Goal: Download file/media

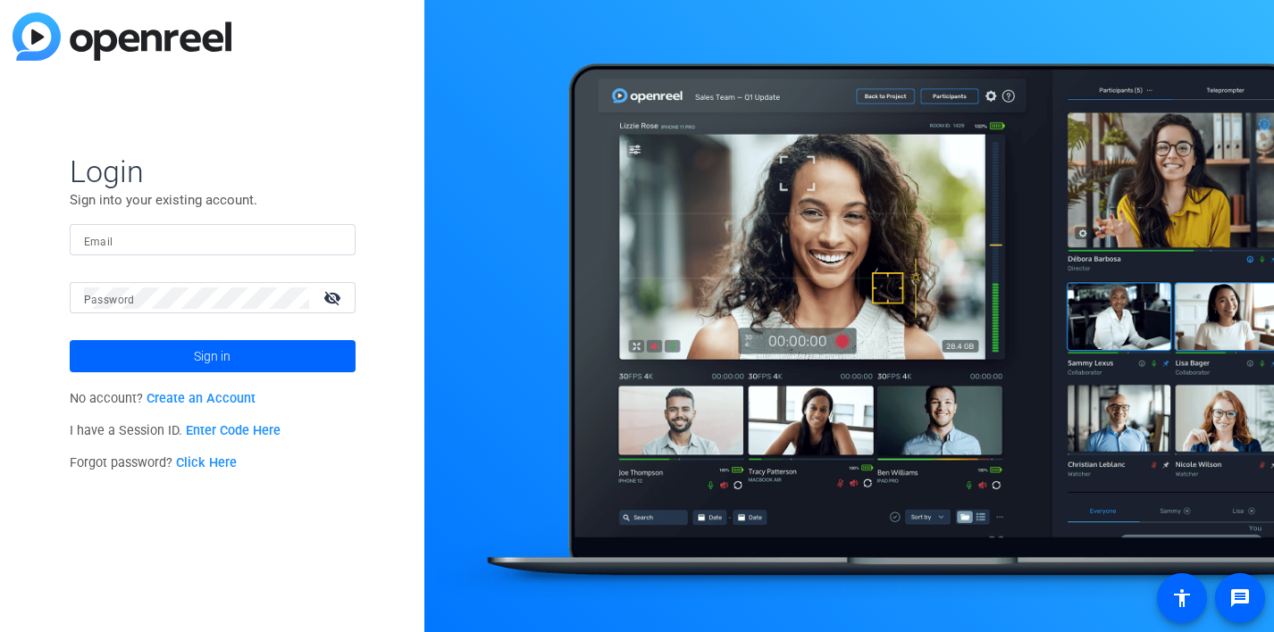
click at [209, 242] on input "Email" at bounding box center [212, 240] width 257 height 21
type input "[PERSON_NAME][EMAIL_ADDRESS][PERSON_NAME][PERSON_NAME][DOMAIN_NAME]"
click at [70, 340] on button "Sign in" at bounding box center [213, 356] width 286 height 32
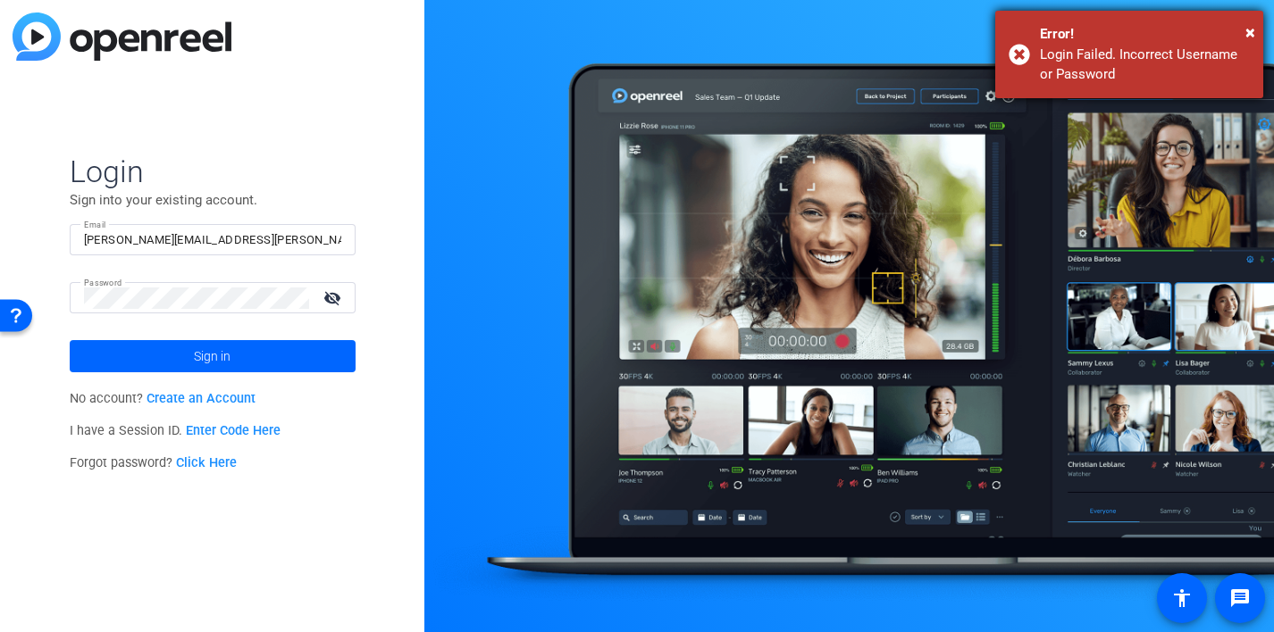
click at [1244, 32] on div "Error!" at bounding box center [1145, 34] width 210 height 21
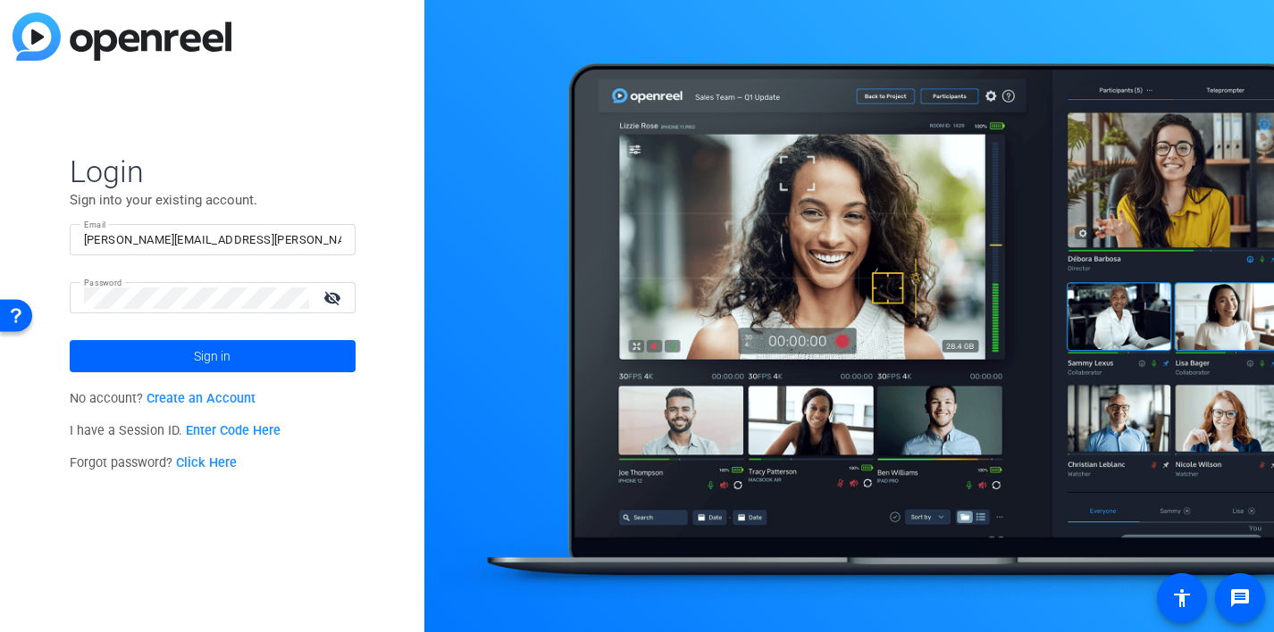
click at [330, 296] on mat-icon "visibility_off" at bounding box center [334, 298] width 43 height 26
click at [175, 372] on span at bounding box center [213, 356] width 286 height 43
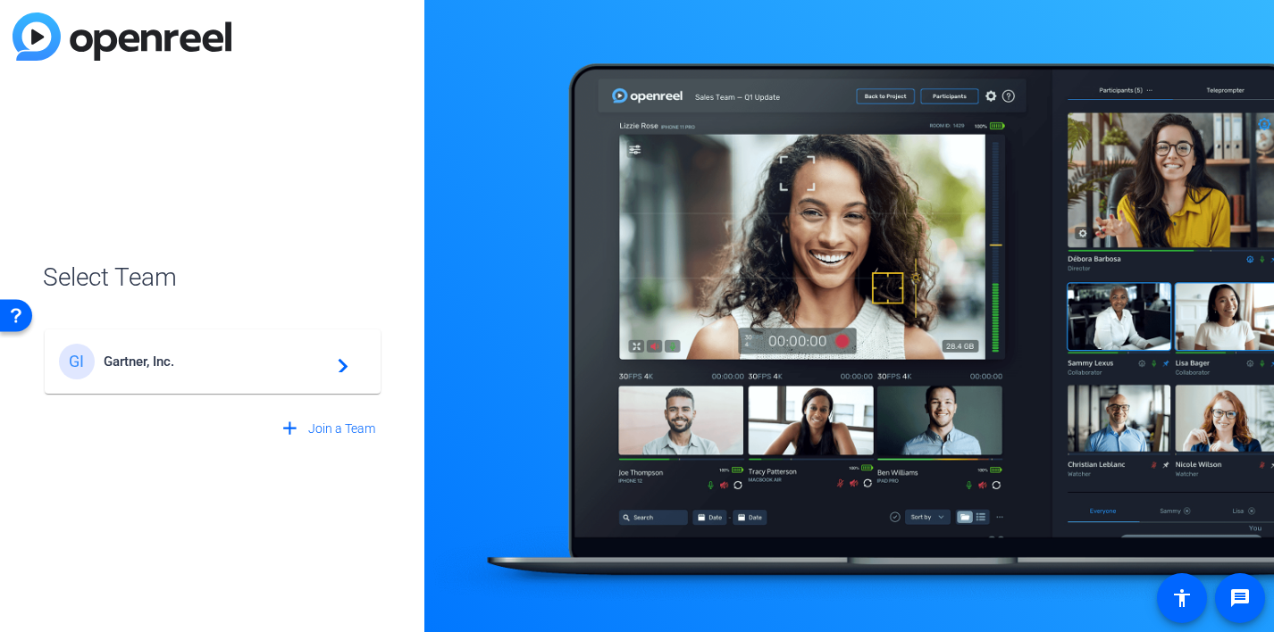
click at [175, 372] on div "GI Gartner, Inc. navigate_next" at bounding box center [212, 362] width 307 height 36
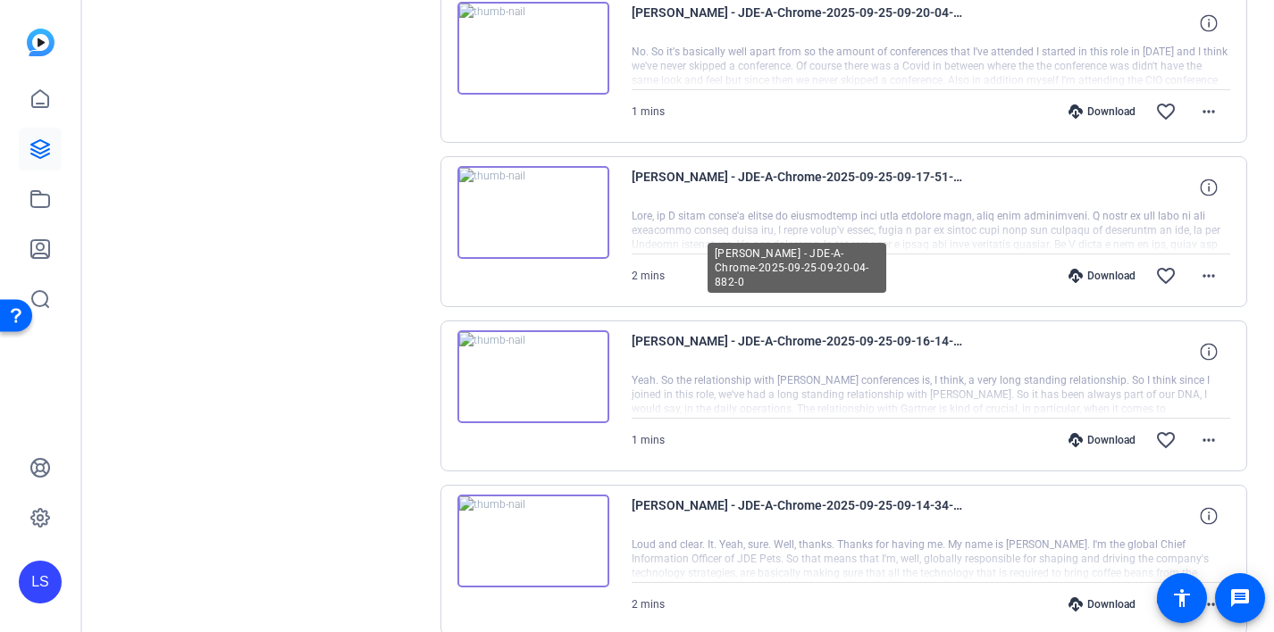
scroll to position [1502, 0]
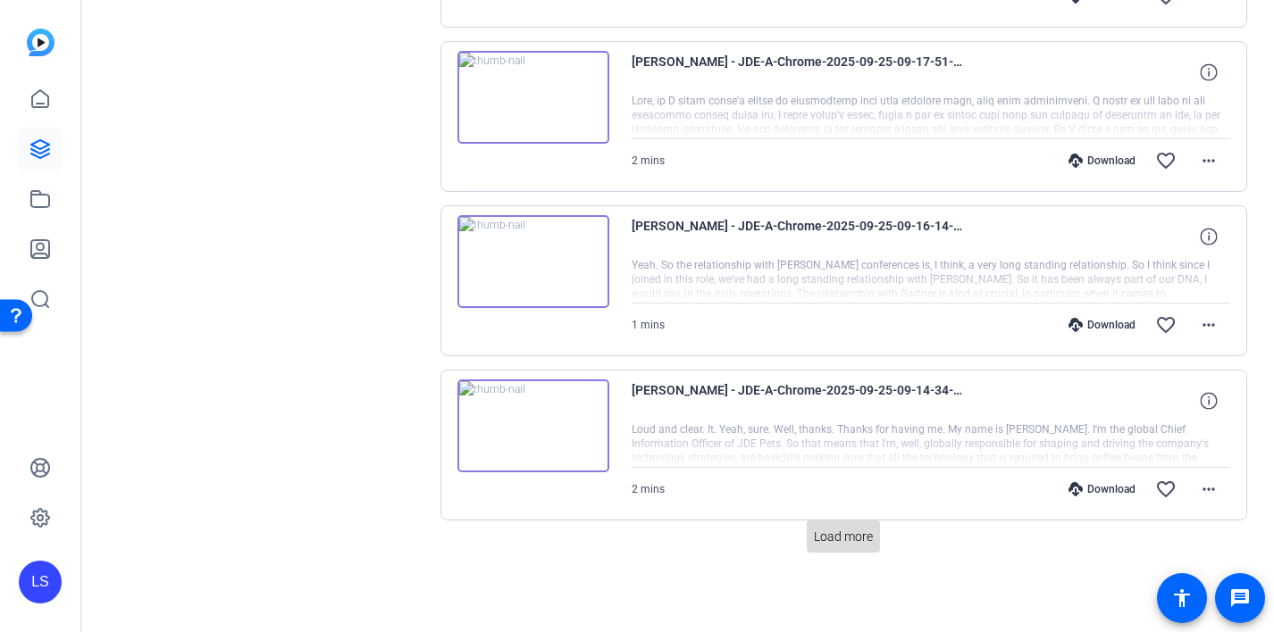
click at [844, 532] on span "Load more" at bounding box center [843, 537] width 59 height 19
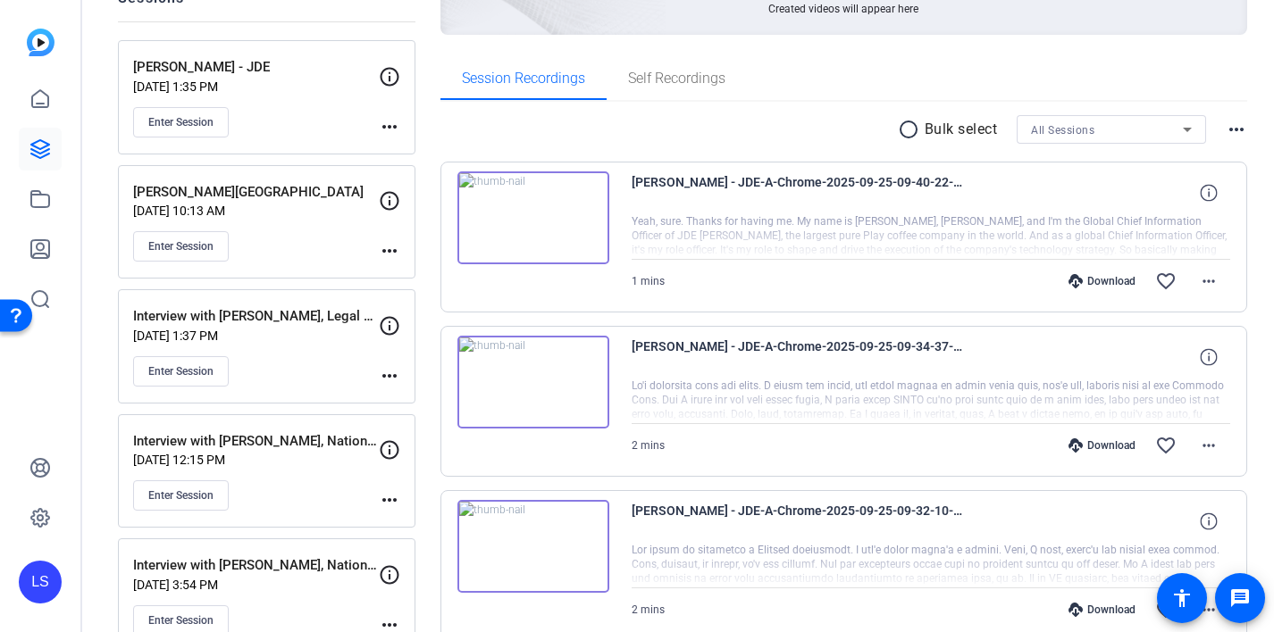
scroll to position [234, 0]
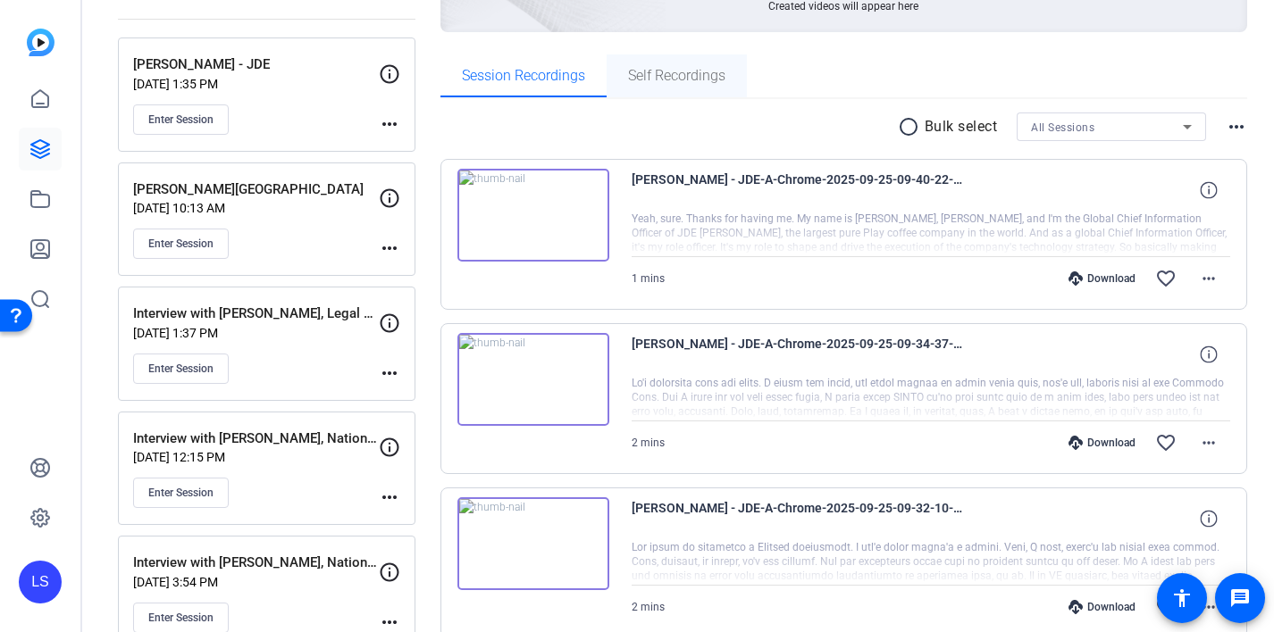
click at [656, 79] on span "Self Recordings" at bounding box center [676, 76] width 97 height 14
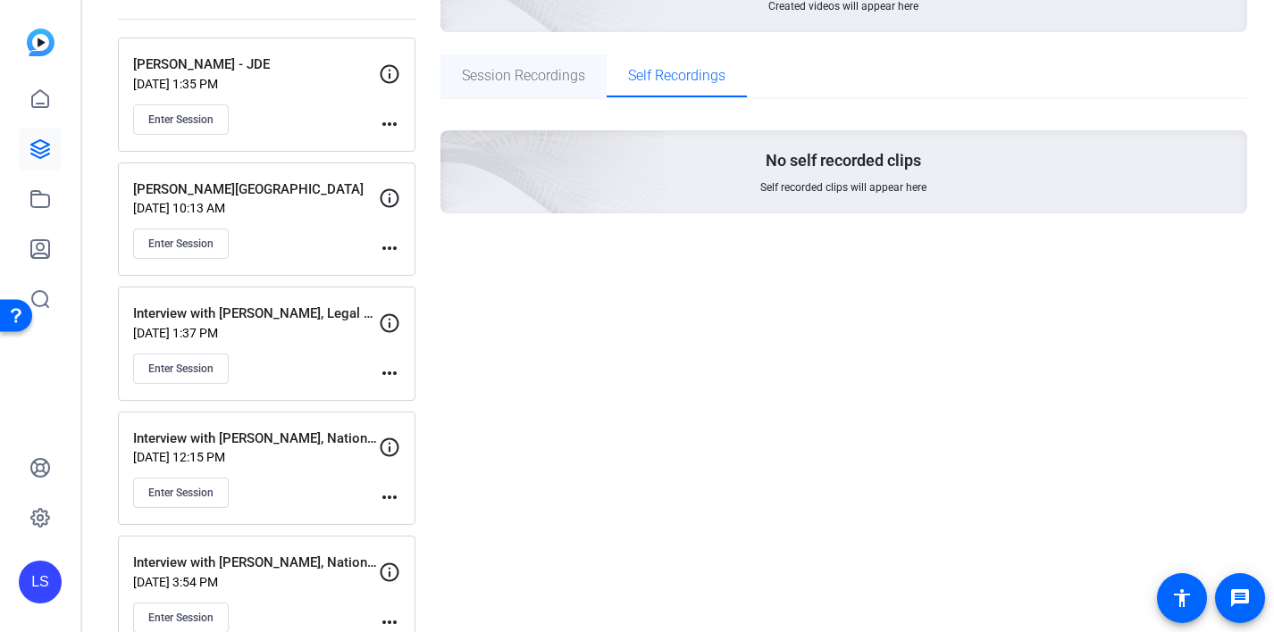
click at [532, 69] on span "Session Recordings" at bounding box center [523, 76] width 123 height 14
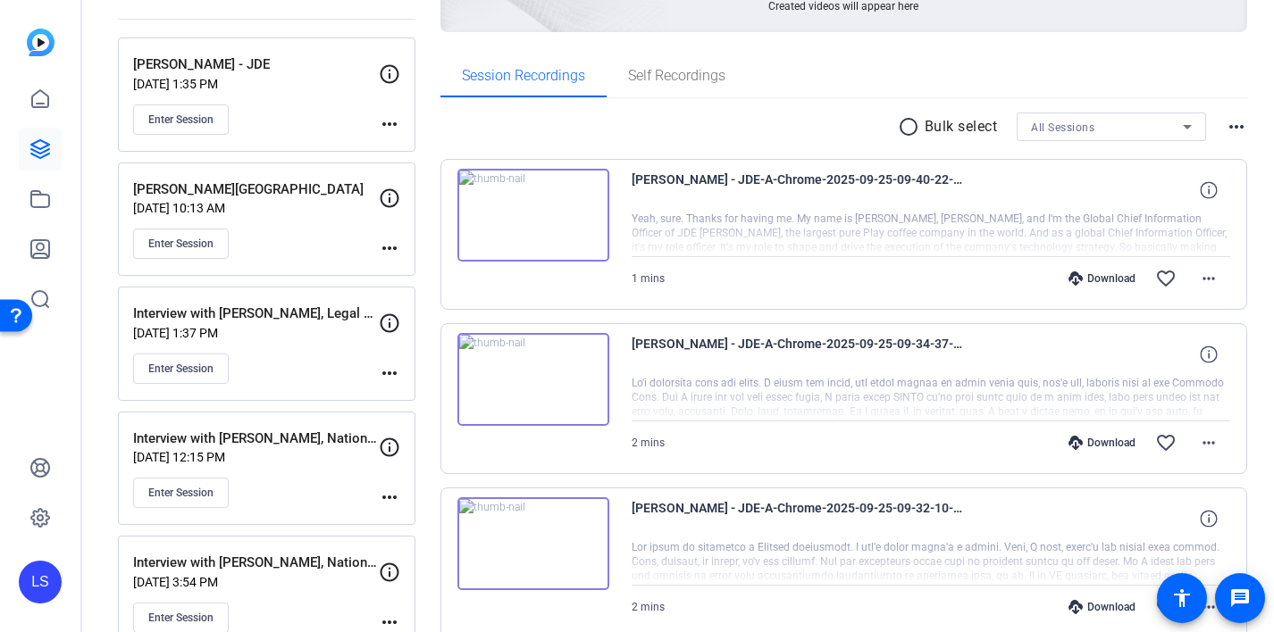
click at [392, 120] on mat-icon "more_horiz" at bounding box center [389, 123] width 21 height 21
click at [392, 120] on div at bounding box center [637, 316] width 1274 height 632
click at [1217, 283] on mat-icon "more_horiz" at bounding box center [1208, 278] width 21 height 21
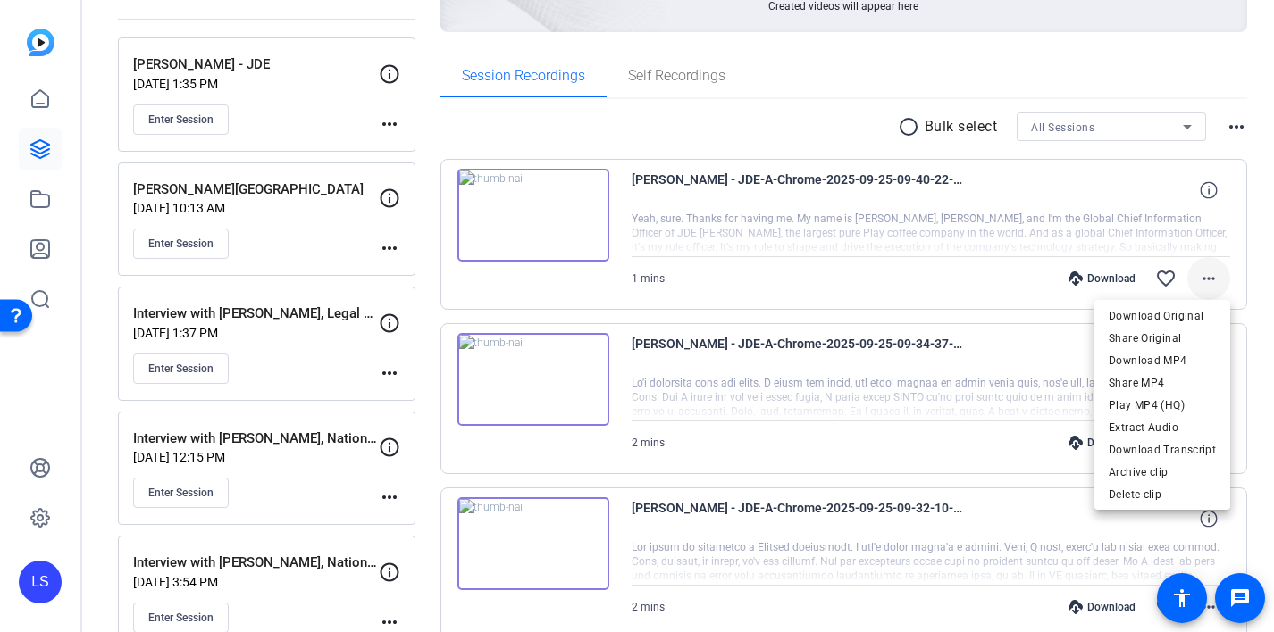
click at [1217, 283] on div at bounding box center [637, 316] width 1274 height 632
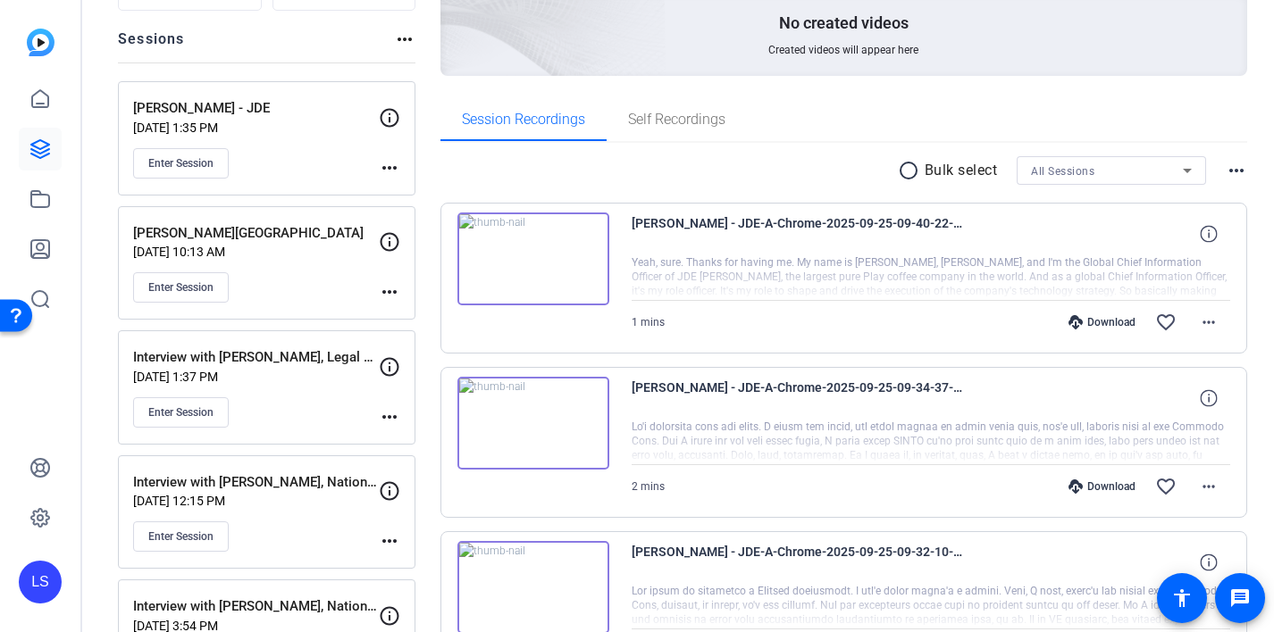
scroll to position [236, 0]
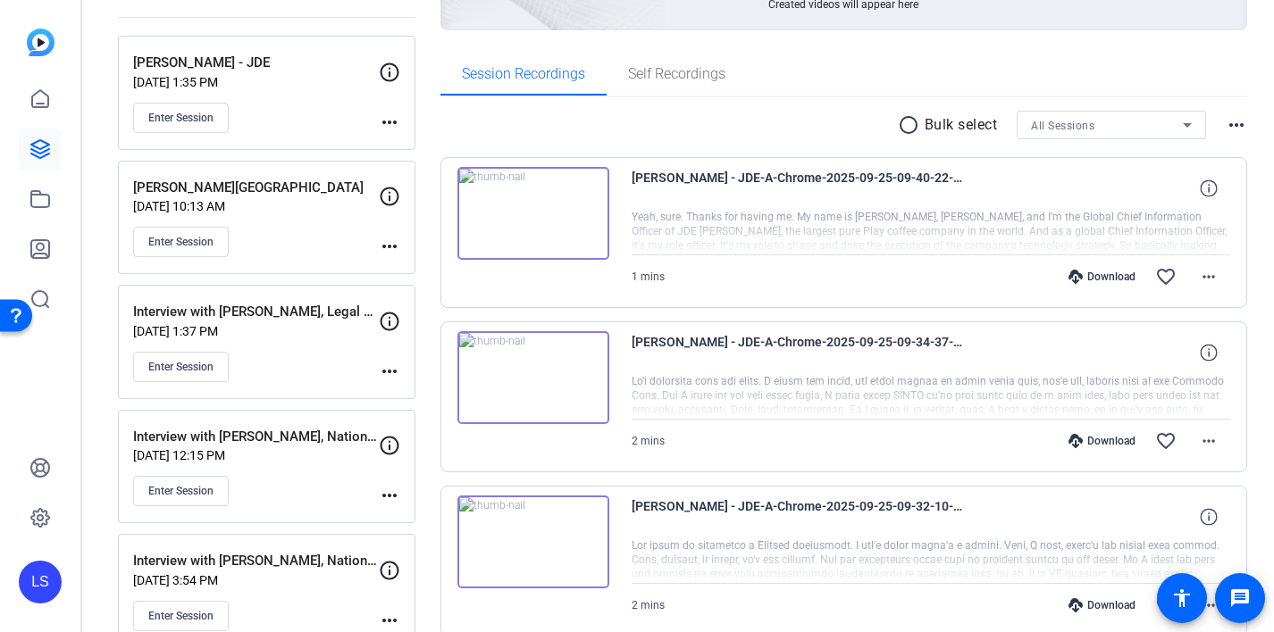
click at [908, 126] on mat-icon "radio_button_unchecked" at bounding box center [911, 124] width 27 height 21
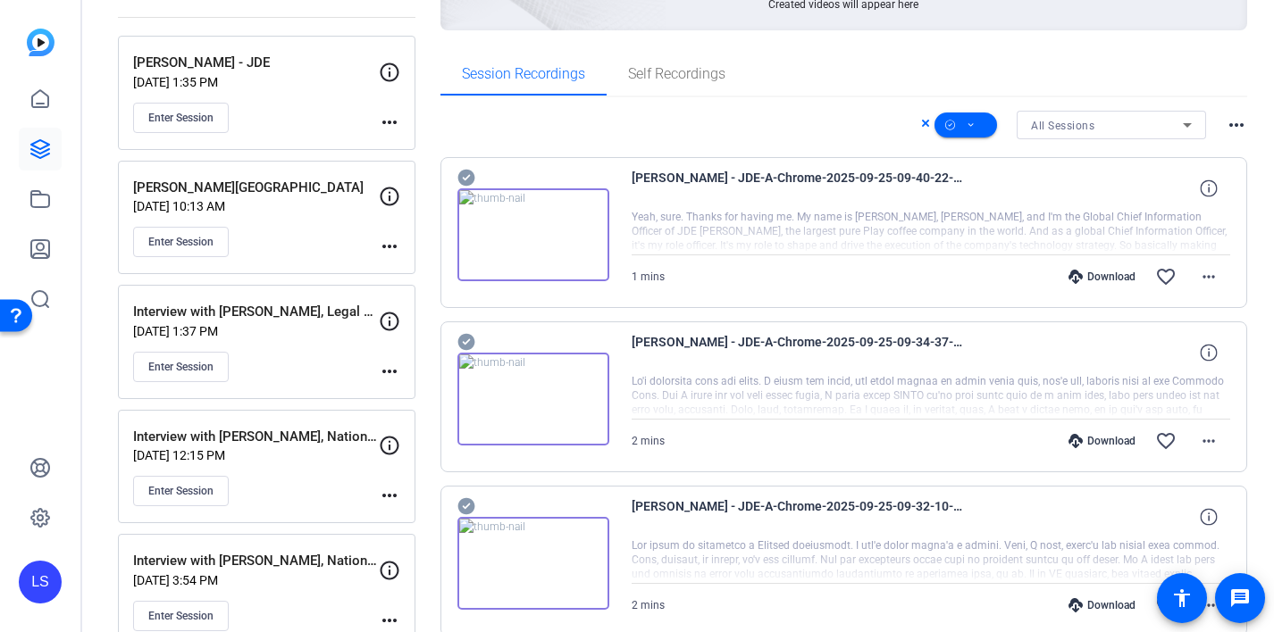
click at [467, 175] on icon at bounding box center [465, 178] width 17 height 17
click at [467, 339] on icon at bounding box center [465, 342] width 17 height 17
click at [464, 499] on icon at bounding box center [465, 506] width 17 height 17
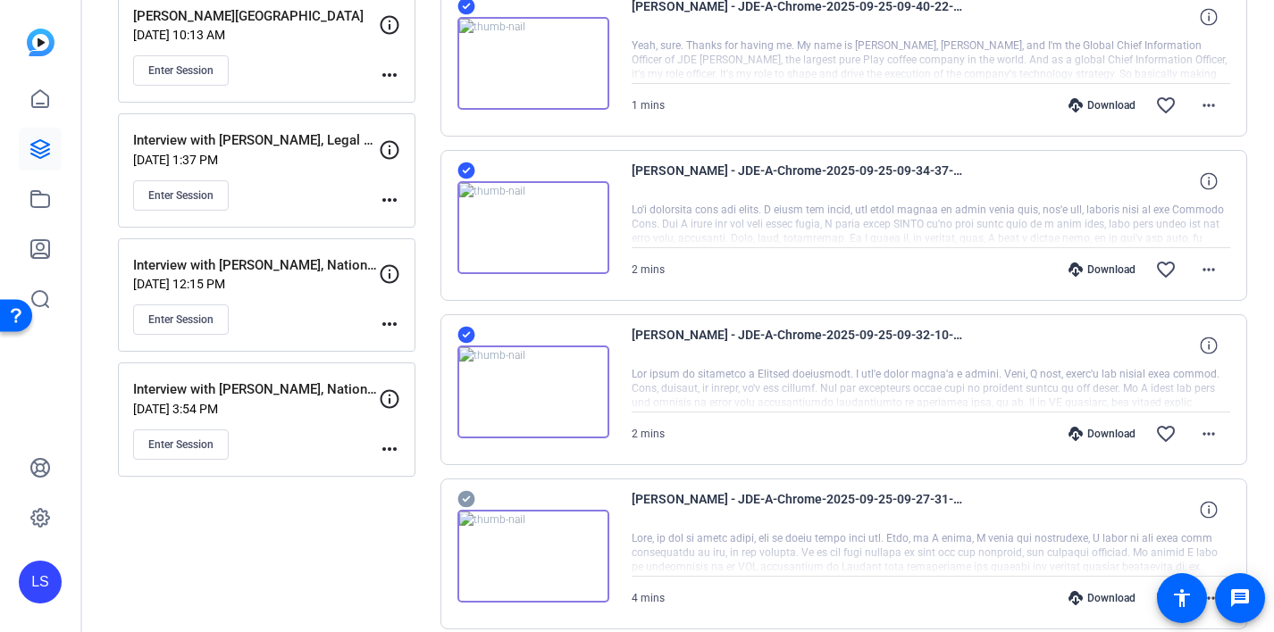
click at [465, 500] on icon at bounding box center [466, 499] width 18 height 21
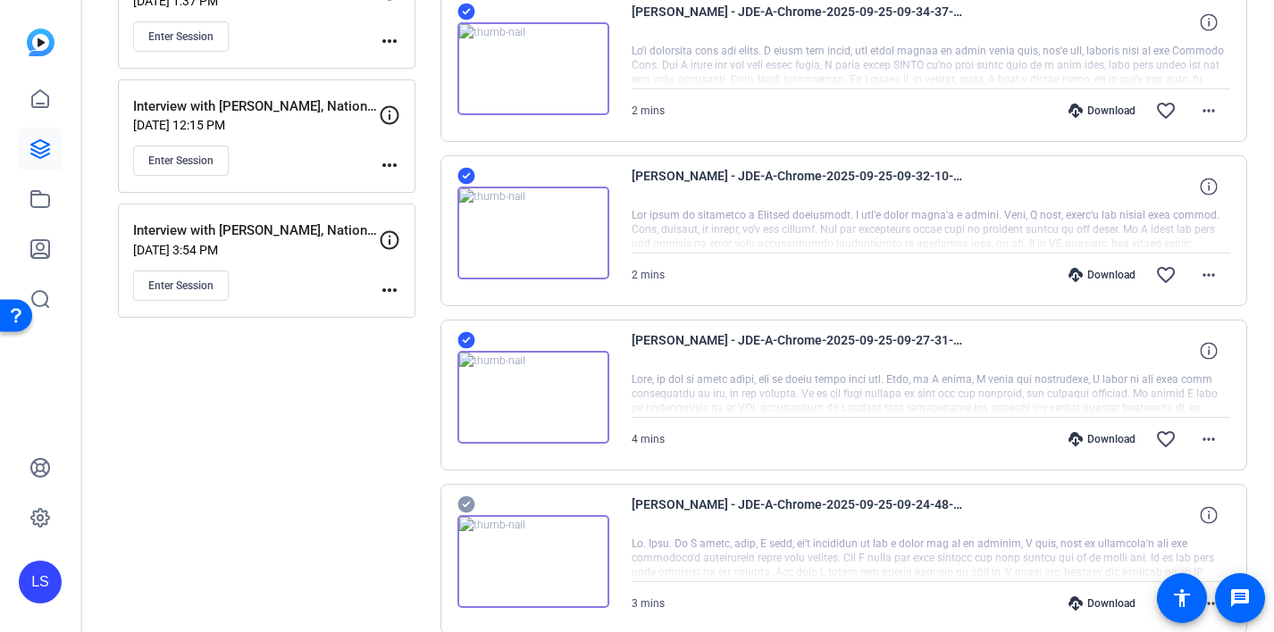
click at [466, 508] on icon at bounding box center [465, 505] width 17 height 17
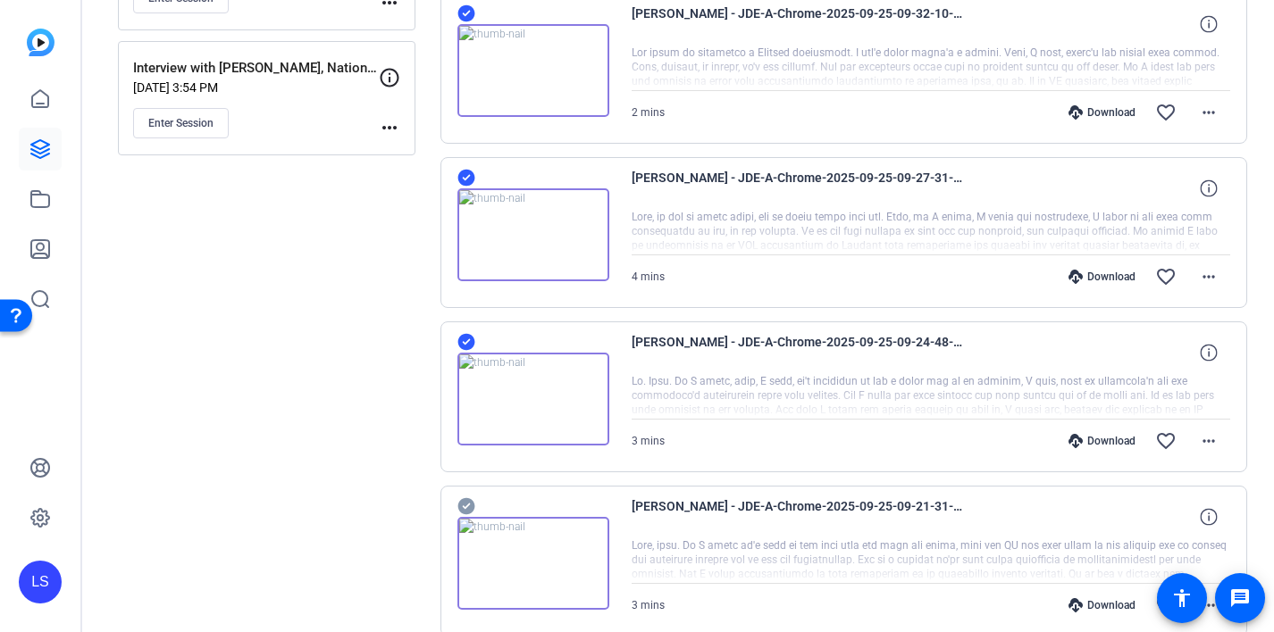
click at [466, 508] on icon at bounding box center [465, 506] width 17 height 17
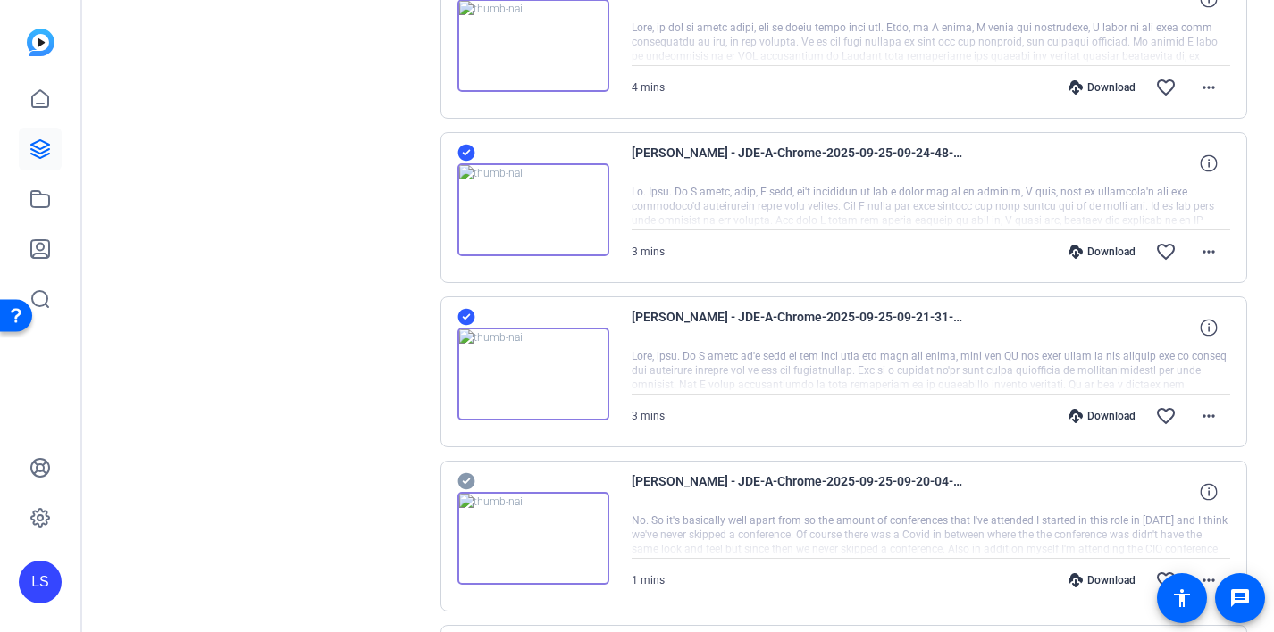
click at [469, 480] on icon at bounding box center [465, 481] width 17 height 17
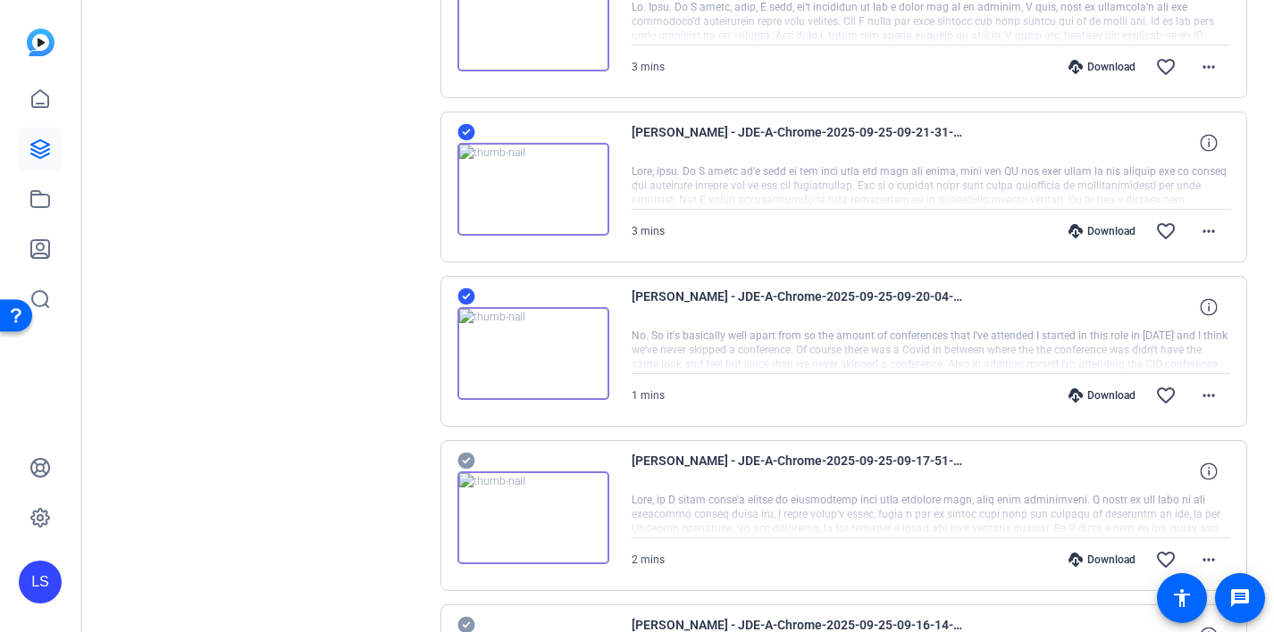
click at [467, 455] on icon at bounding box center [465, 461] width 17 height 17
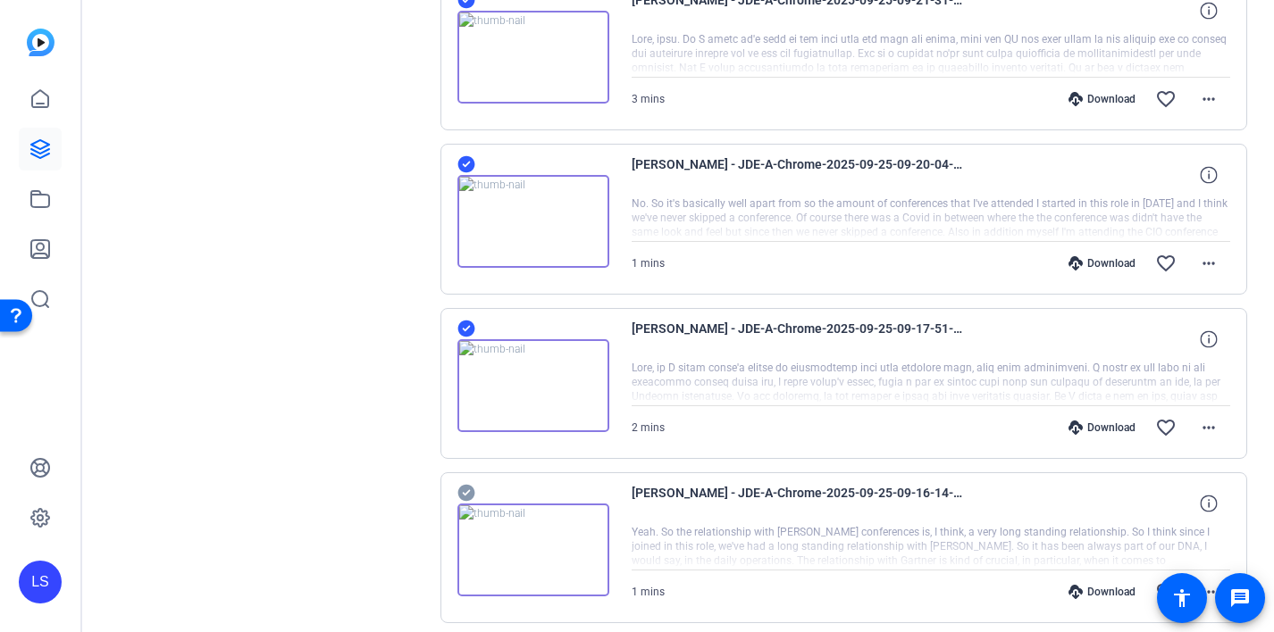
click at [466, 488] on icon at bounding box center [465, 493] width 17 height 17
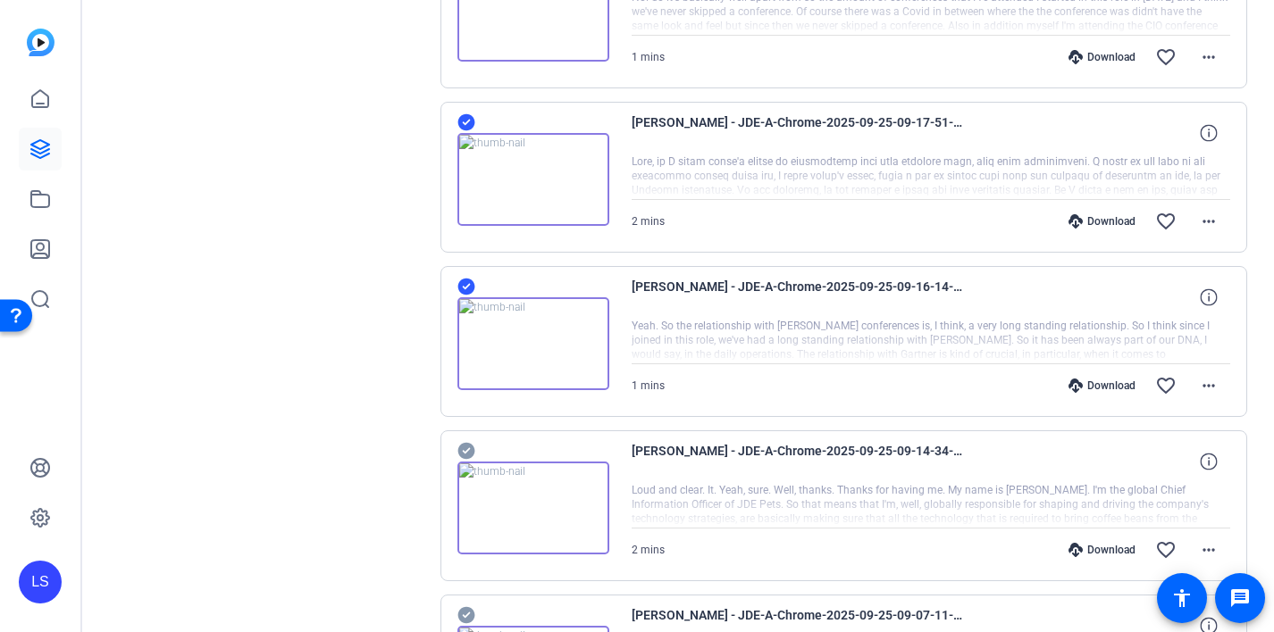
click at [466, 451] on icon at bounding box center [466, 450] width 18 height 21
click at [466, 449] on icon at bounding box center [465, 451] width 17 height 17
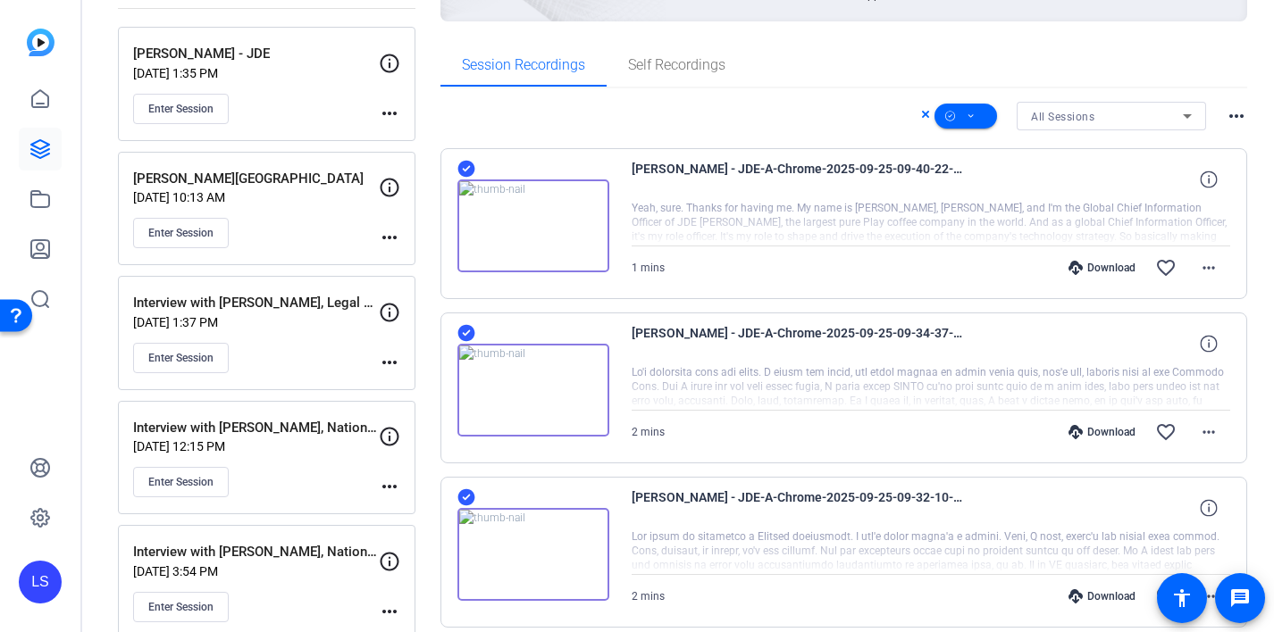
scroll to position [248, 0]
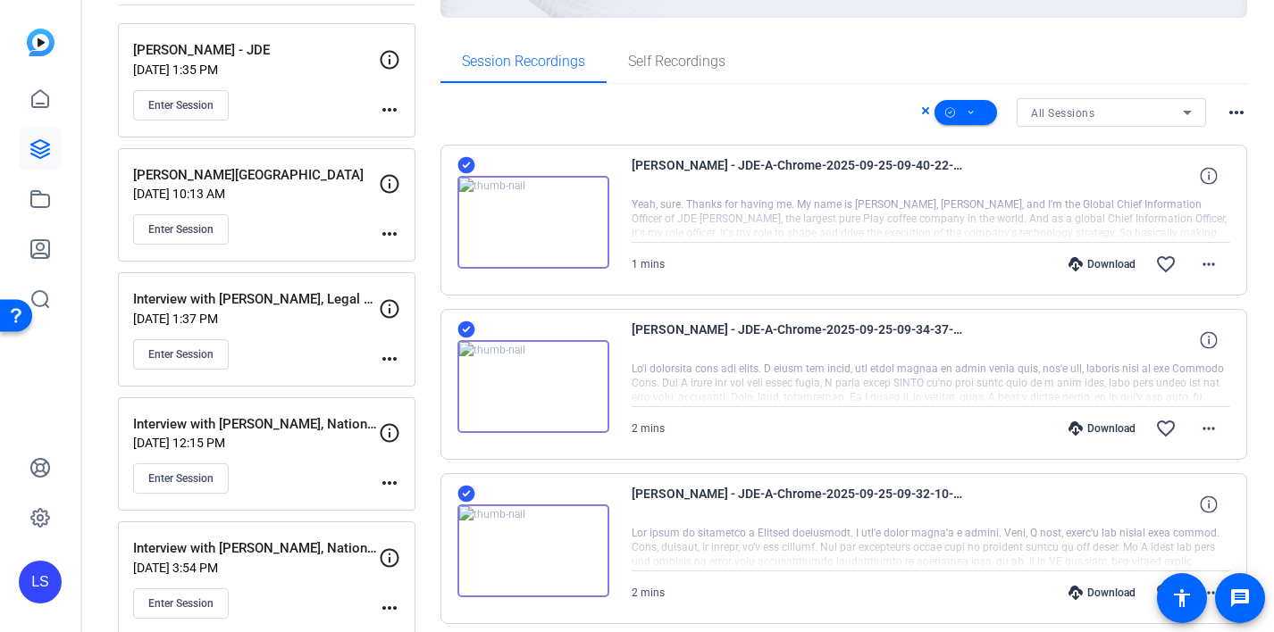
click at [1234, 111] on mat-icon "more_horiz" at bounding box center [1235, 112] width 21 height 21
click at [1234, 111] on div at bounding box center [637, 316] width 1274 height 632
click at [1170, 121] on div "All Sessions" at bounding box center [1107, 113] width 152 height 22
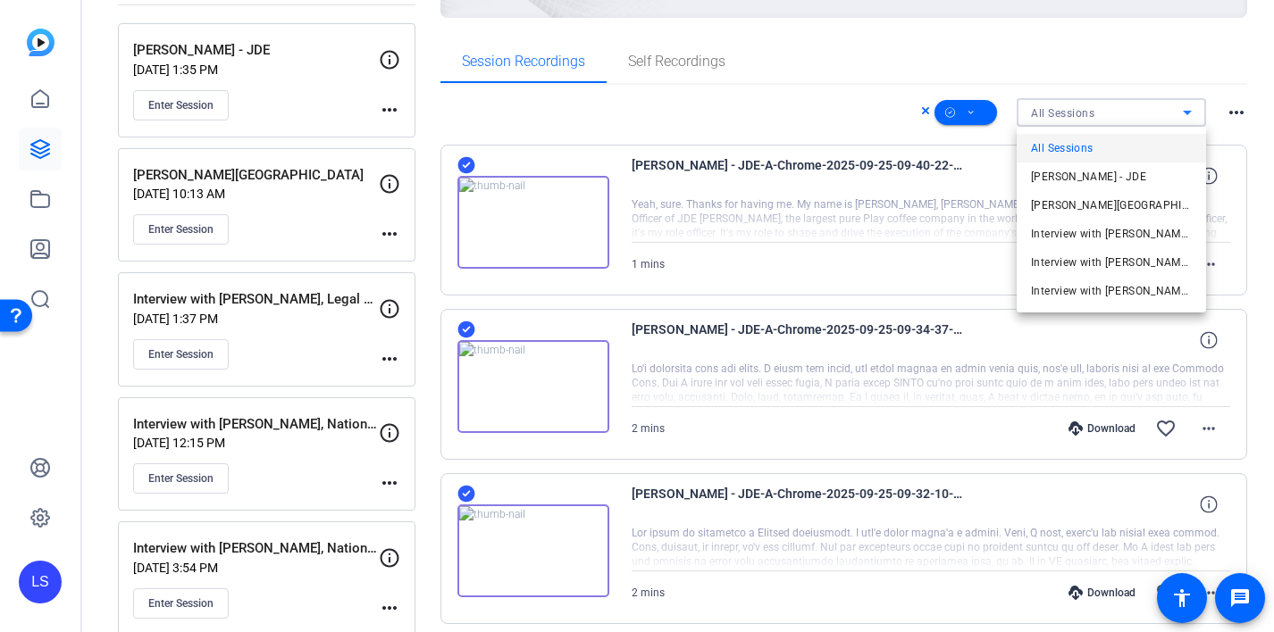
click at [1170, 121] on div at bounding box center [637, 316] width 1274 height 632
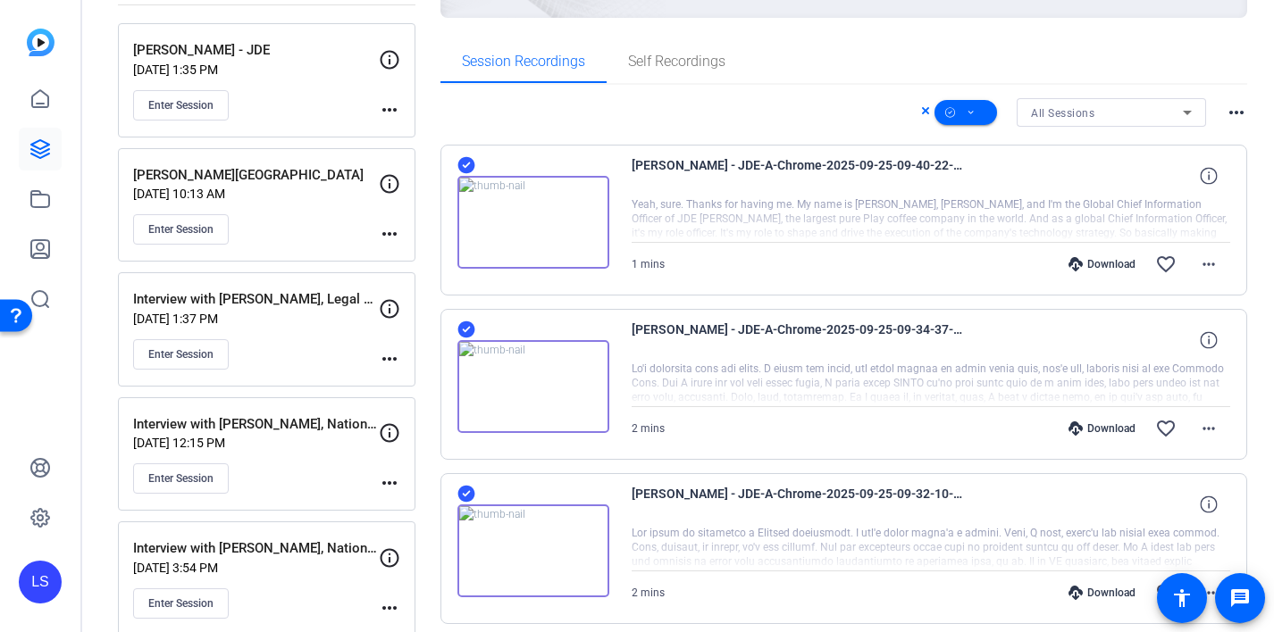
click at [1170, 121] on div "All Sessions" at bounding box center [1107, 113] width 152 height 22
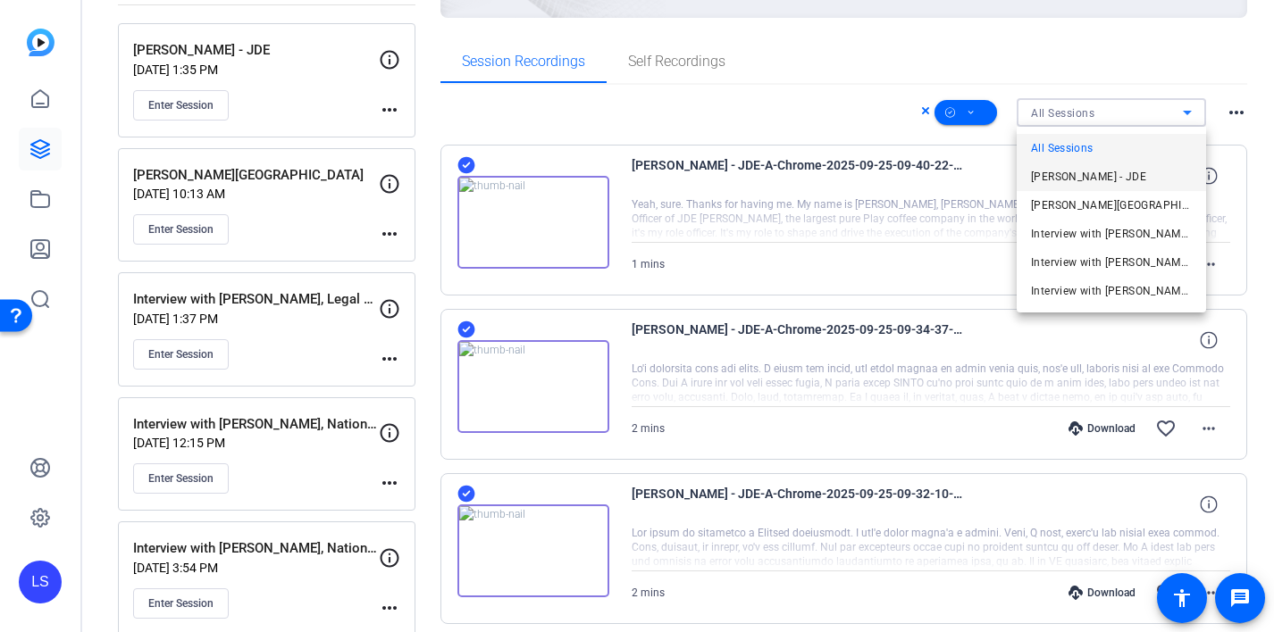
click at [1144, 171] on mat-option "[PERSON_NAME] - JDE" at bounding box center [1110, 177] width 189 height 29
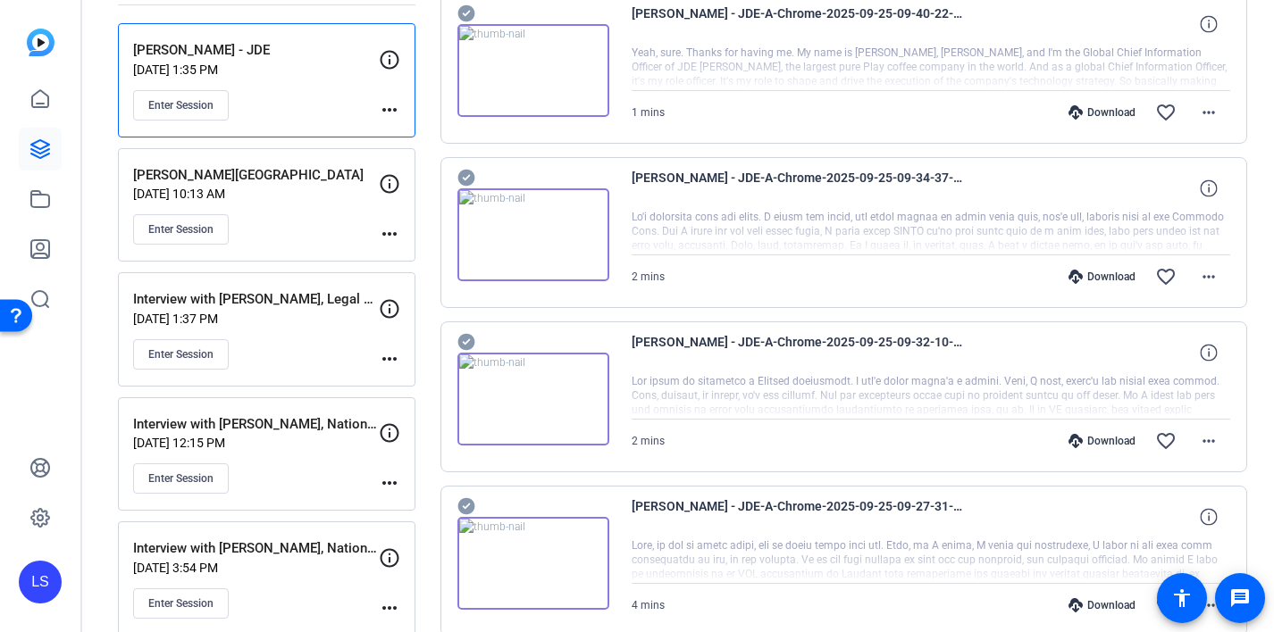
scroll to position [0, 0]
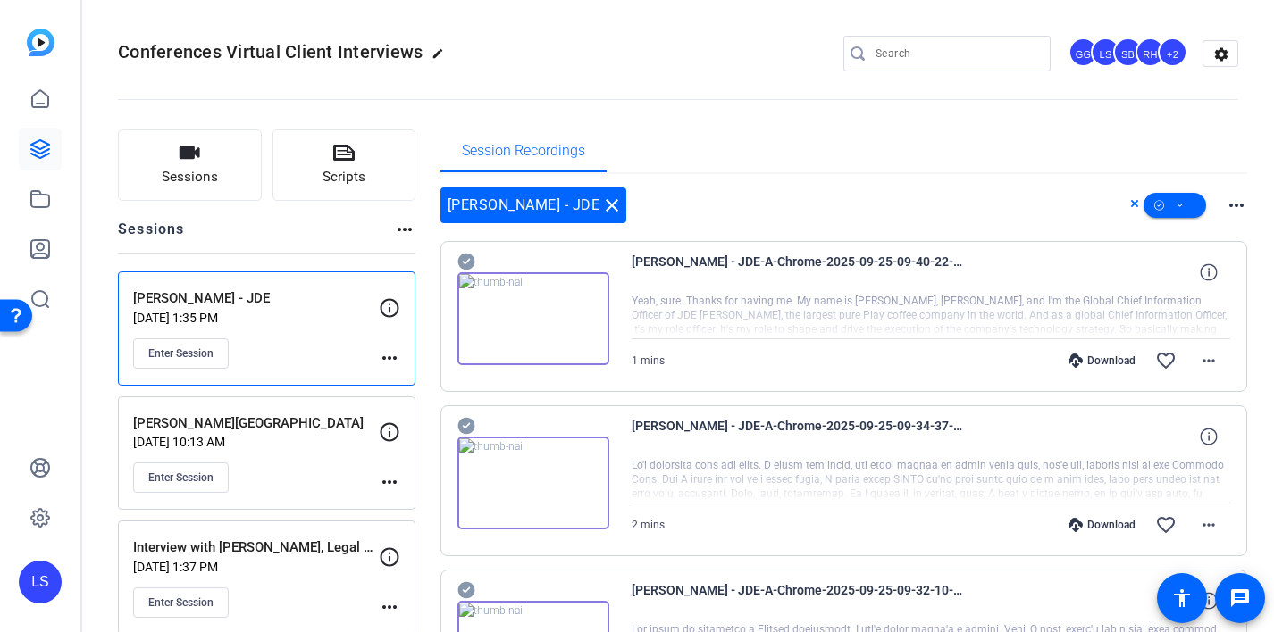
click at [466, 261] on icon at bounding box center [466, 261] width 18 height 21
click at [462, 426] on icon at bounding box center [466, 425] width 18 height 21
click at [467, 581] on icon at bounding box center [466, 590] width 18 height 21
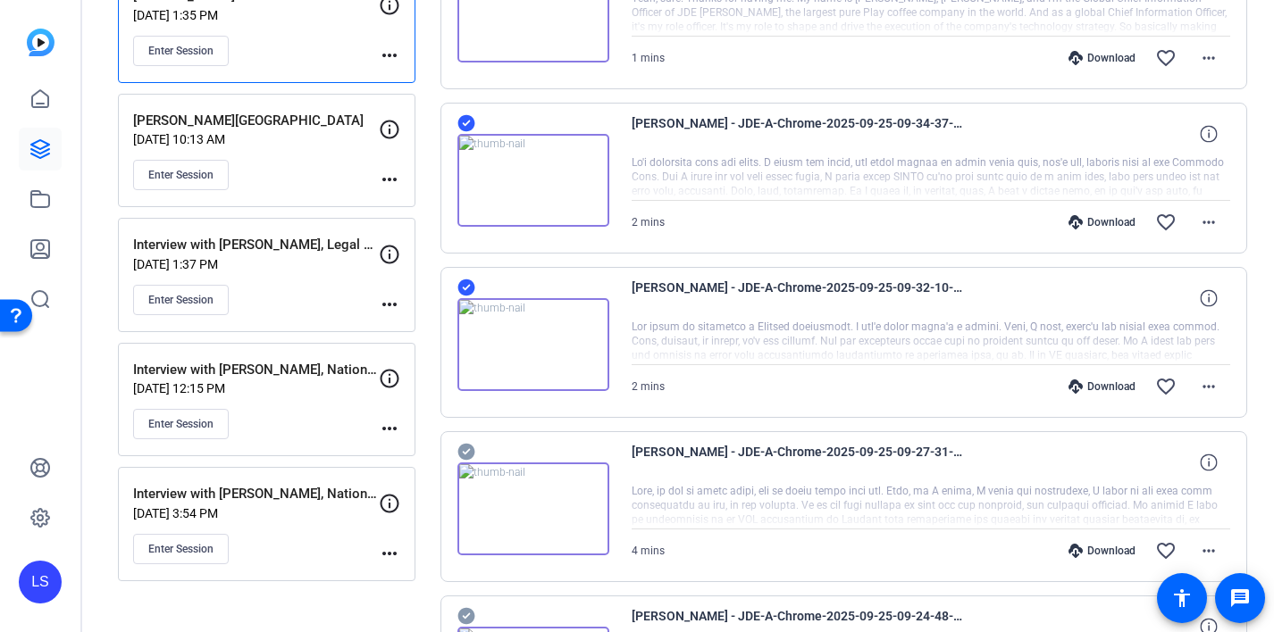
click at [466, 446] on icon at bounding box center [465, 452] width 17 height 17
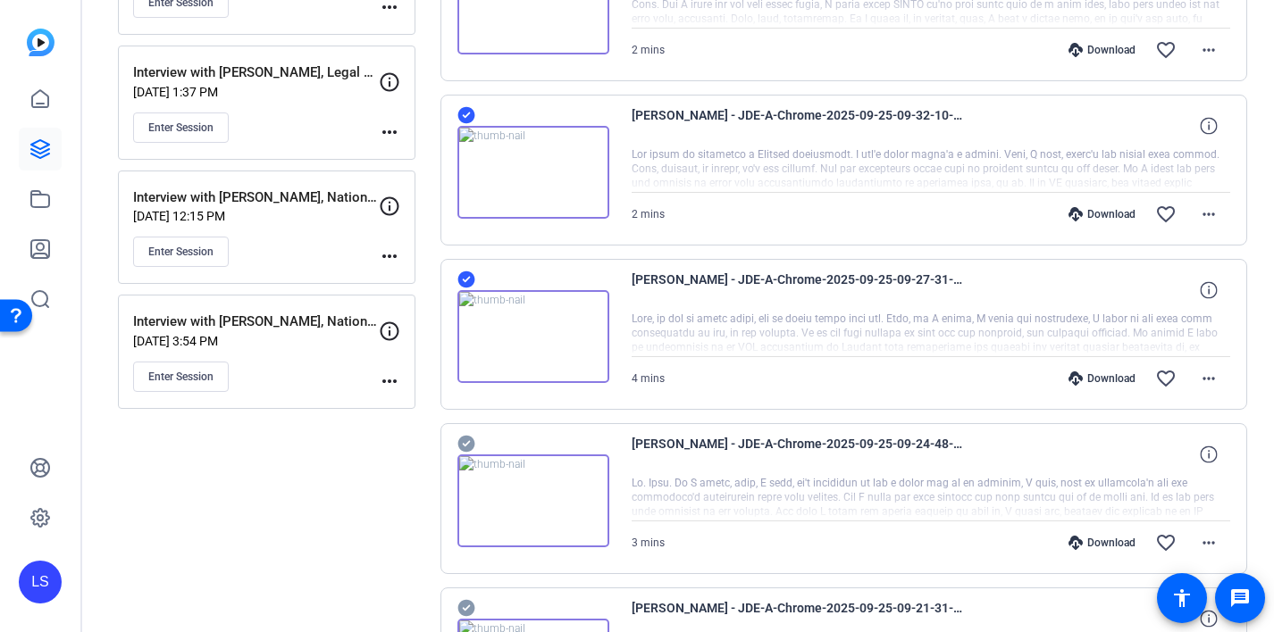
scroll to position [503, 0]
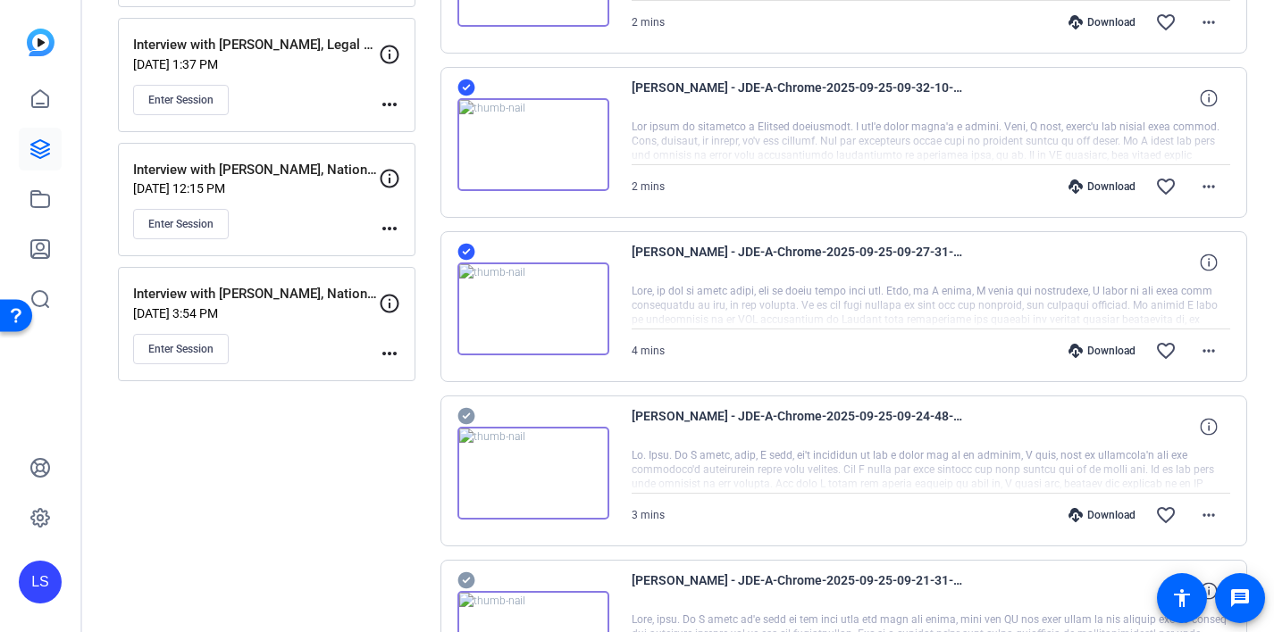
click at [464, 419] on icon at bounding box center [465, 416] width 17 height 17
click at [465, 579] on icon at bounding box center [465, 580] width 17 height 17
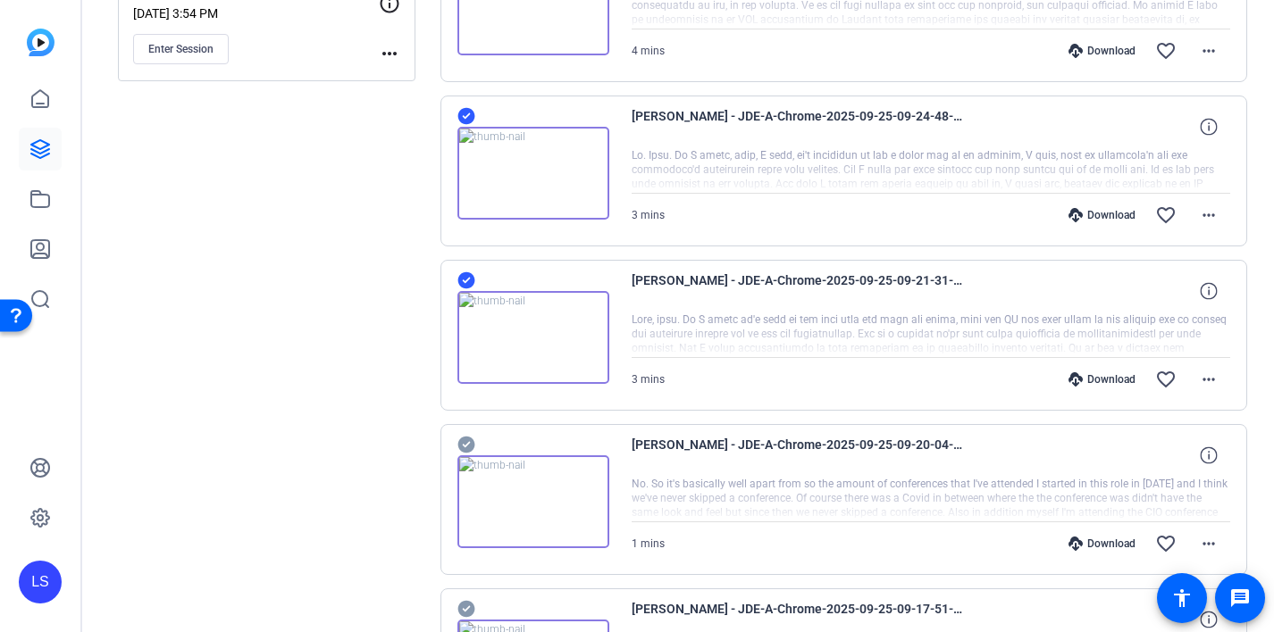
scroll to position [804, 0]
click at [466, 442] on icon at bounding box center [465, 444] width 17 height 17
click at [460, 612] on icon at bounding box center [465, 608] width 17 height 17
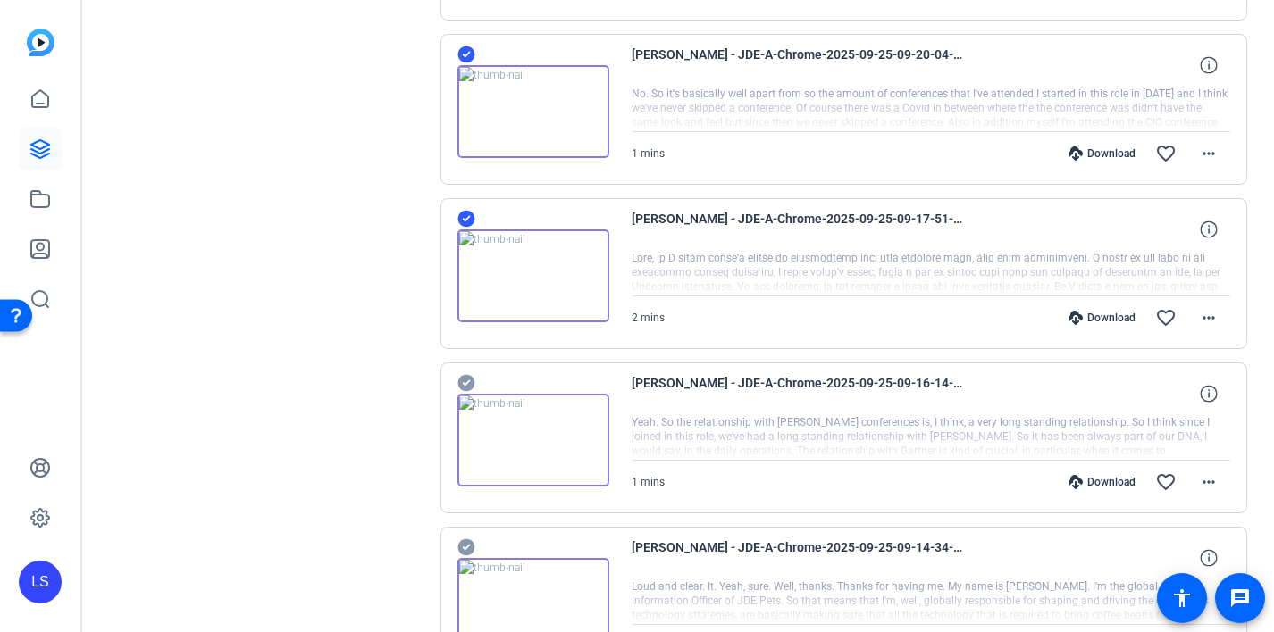
scroll to position [1202, 0]
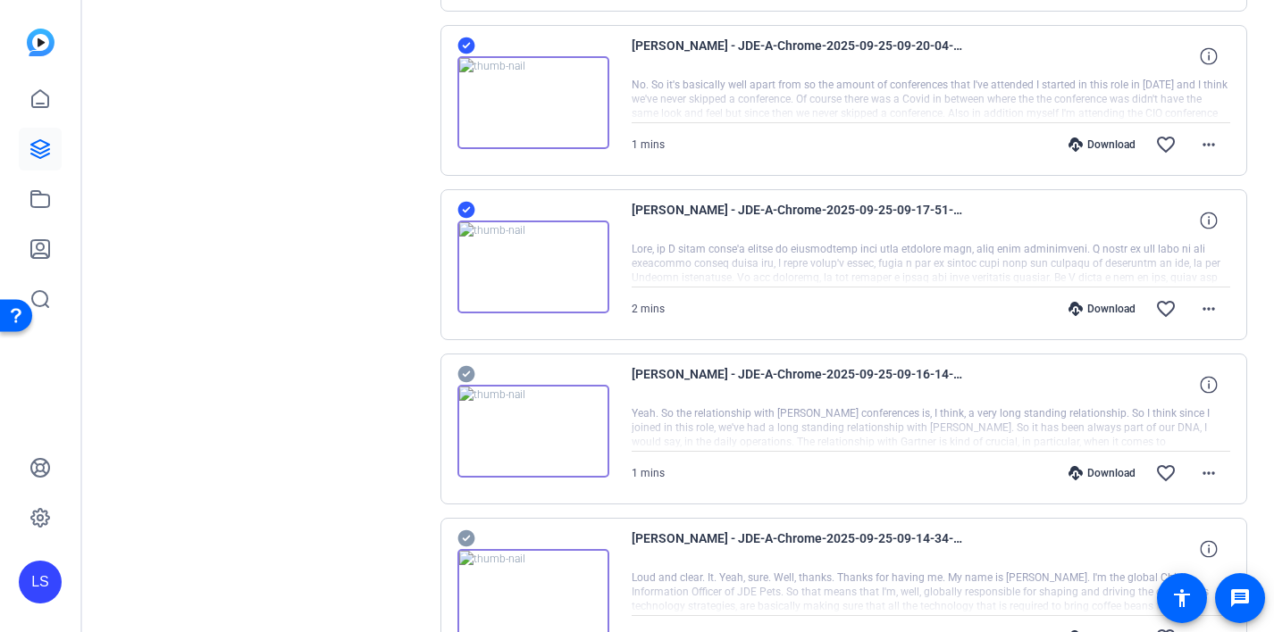
click at [468, 368] on icon at bounding box center [465, 374] width 17 height 17
click at [470, 547] on icon at bounding box center [466, 538] width 18 height 21
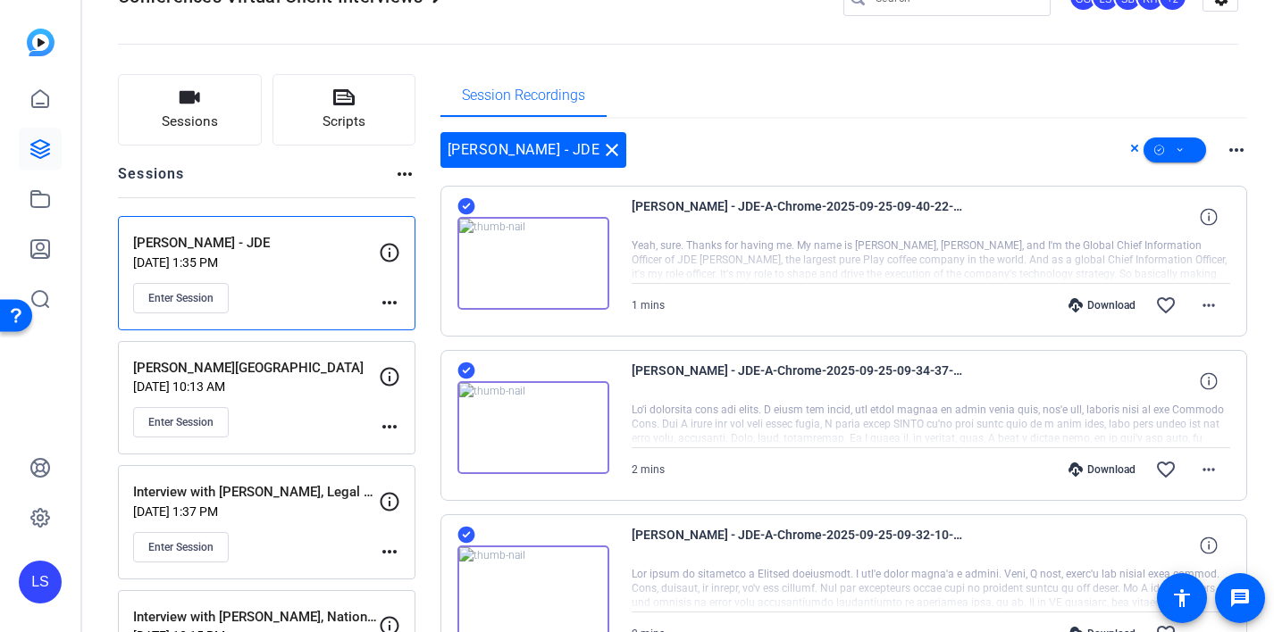
scroll to position [0, 0]
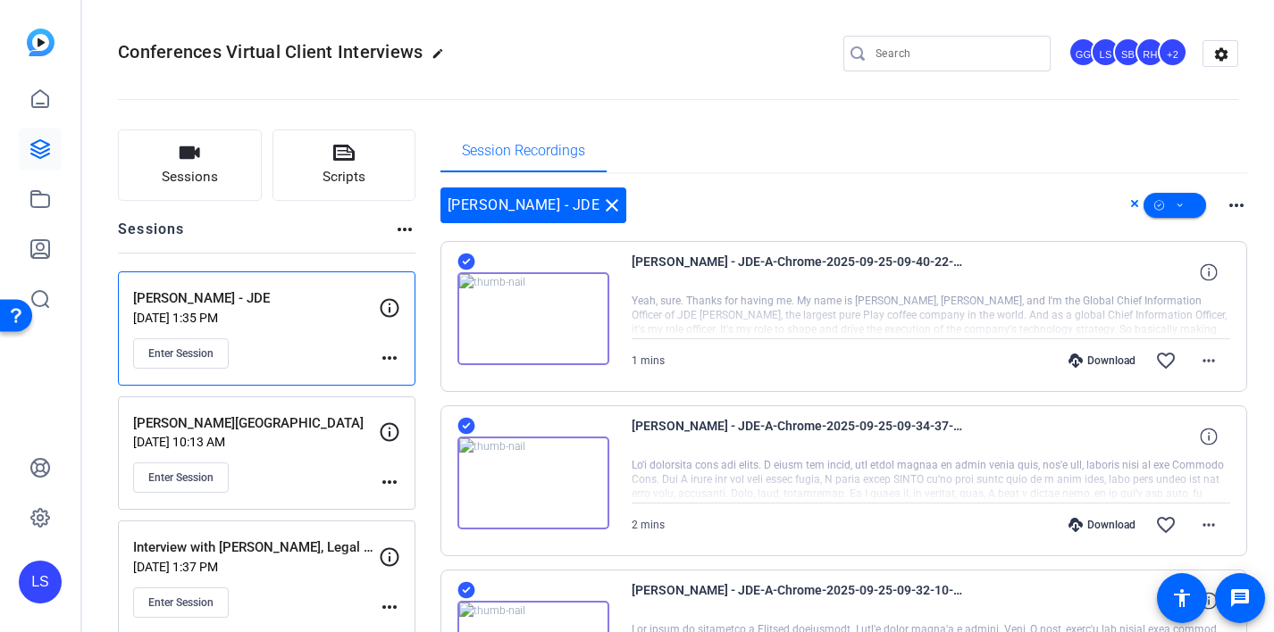
click at [1231, 199] on mat-icon "more_horiz" at bounding box center [1235, 205] width 21 height 21
click at [1231, 199] on div at bounding box center [637, 316] width 1274 height 632
click at [1210, 350] on mat-icon "more_horiz" at bounding box center [1208, 360] width 21 height 21
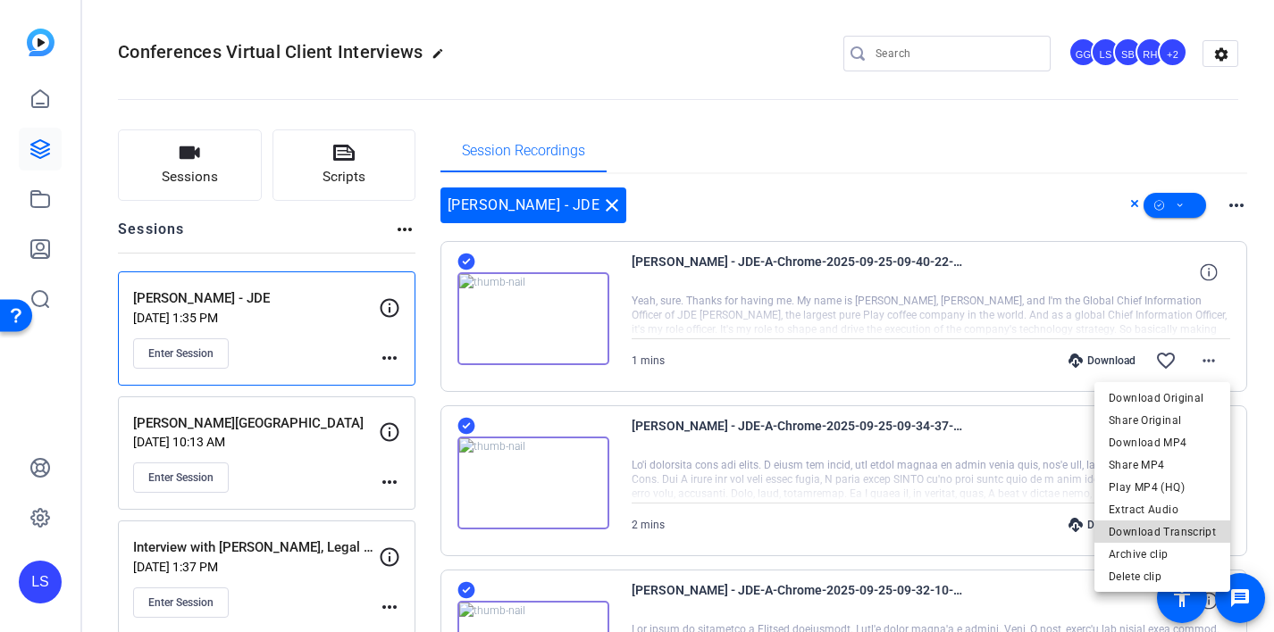
click at [1168, 522] on span "Download Transcript" at bounding box center [1161, 532] width 107 height 21
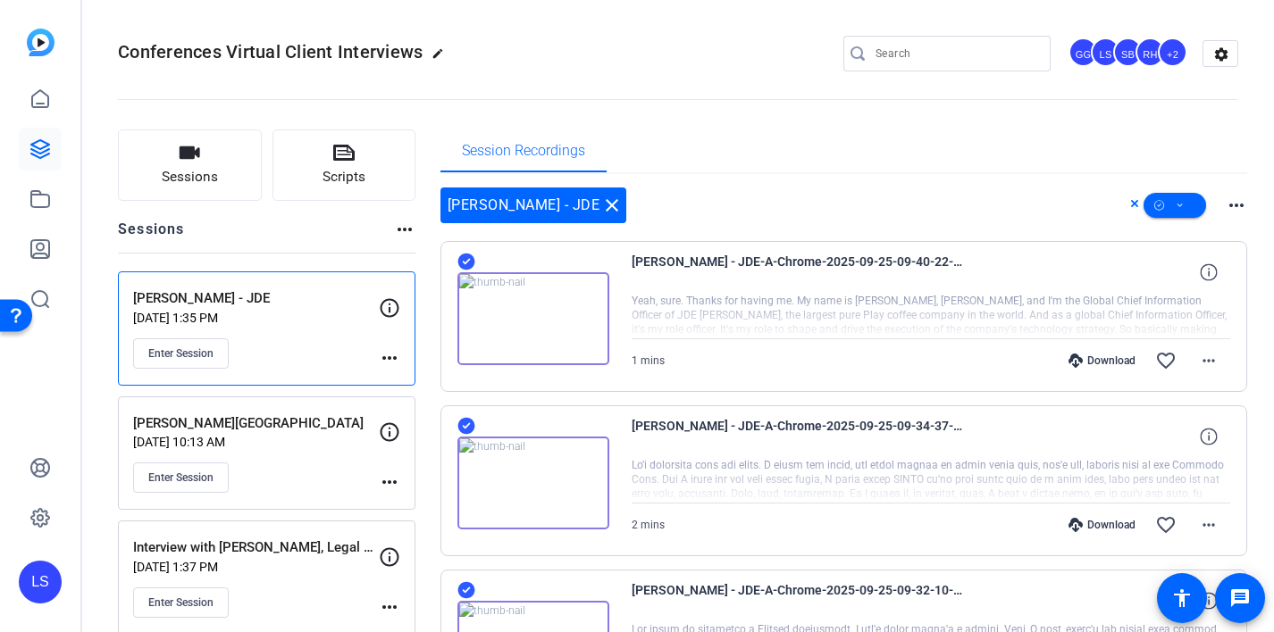
click at [401, 223] on mat-icon "more_horiz" at bounding box center [404, 229] width 21 height 21
click at [401, 223] on div at bounding box center [637, 316] width 1274 height 632
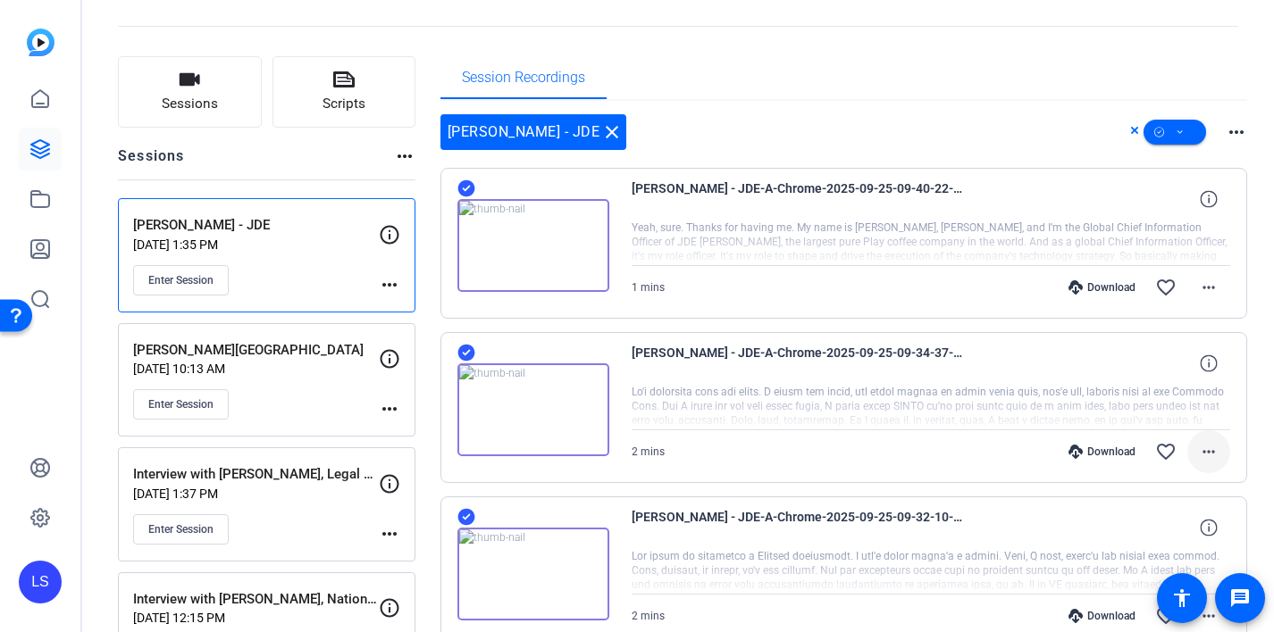
scroll to position [100, 0]
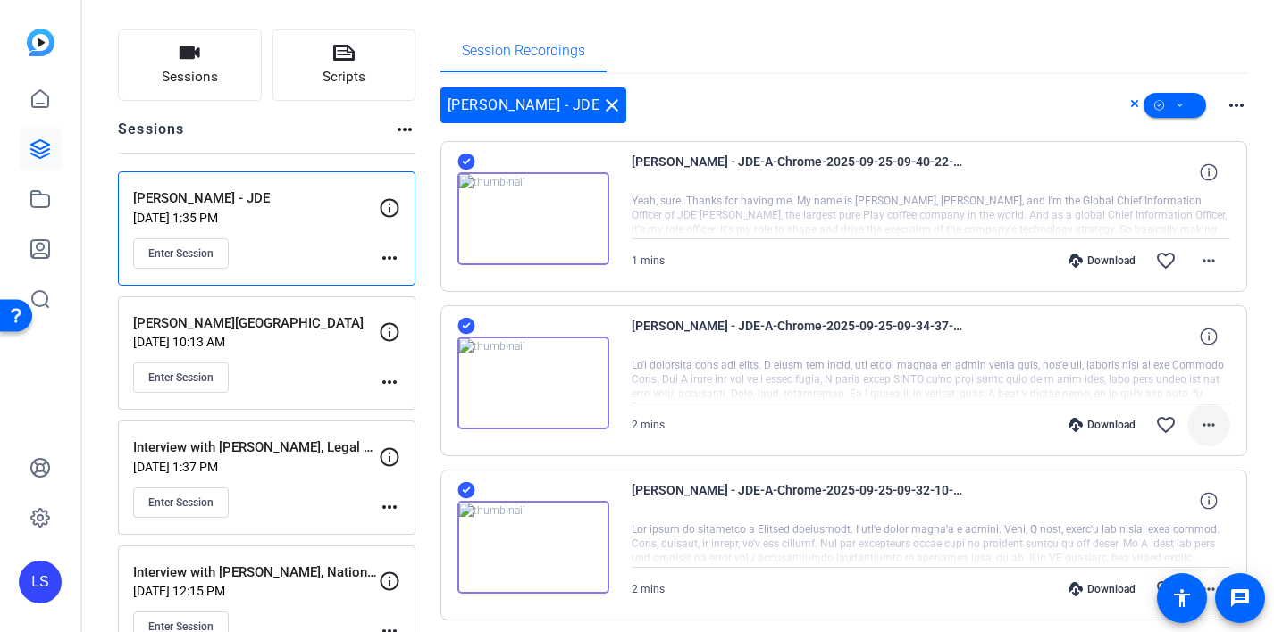
click at [1213, 428] on mat-icon "more_horiz" at bounding box center [1208, 424] width 21 height 21
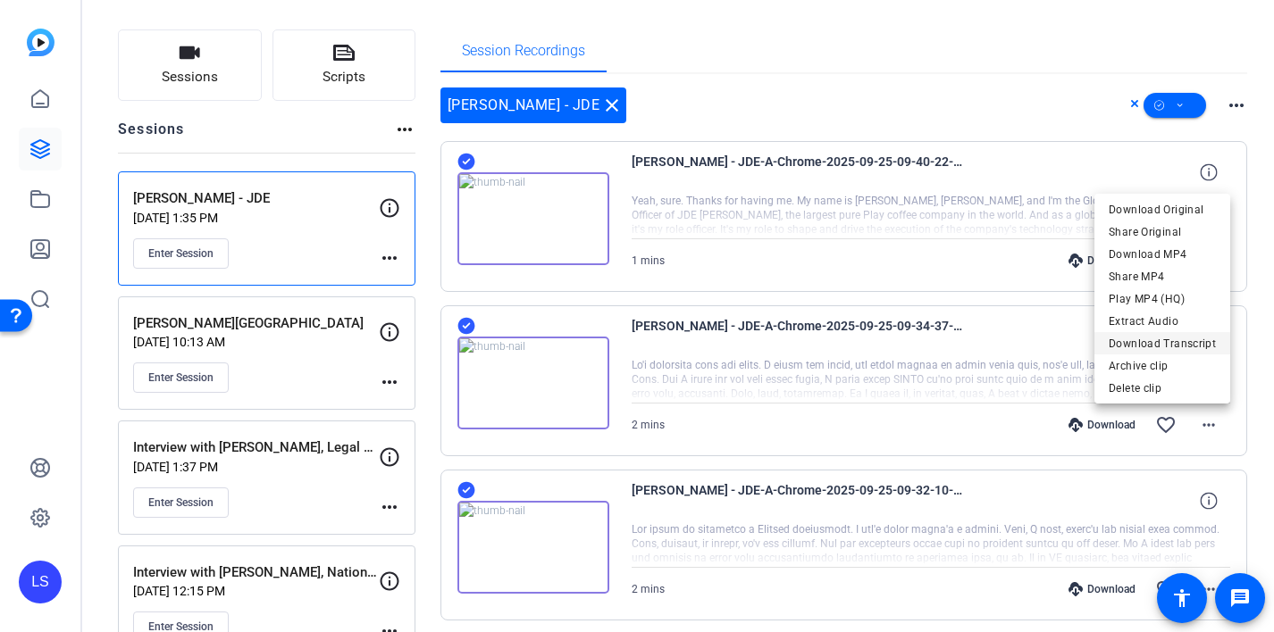
click at [1174, 346] on span "Download Transcript" at bounding box center [1161, 343] width 107 height 21
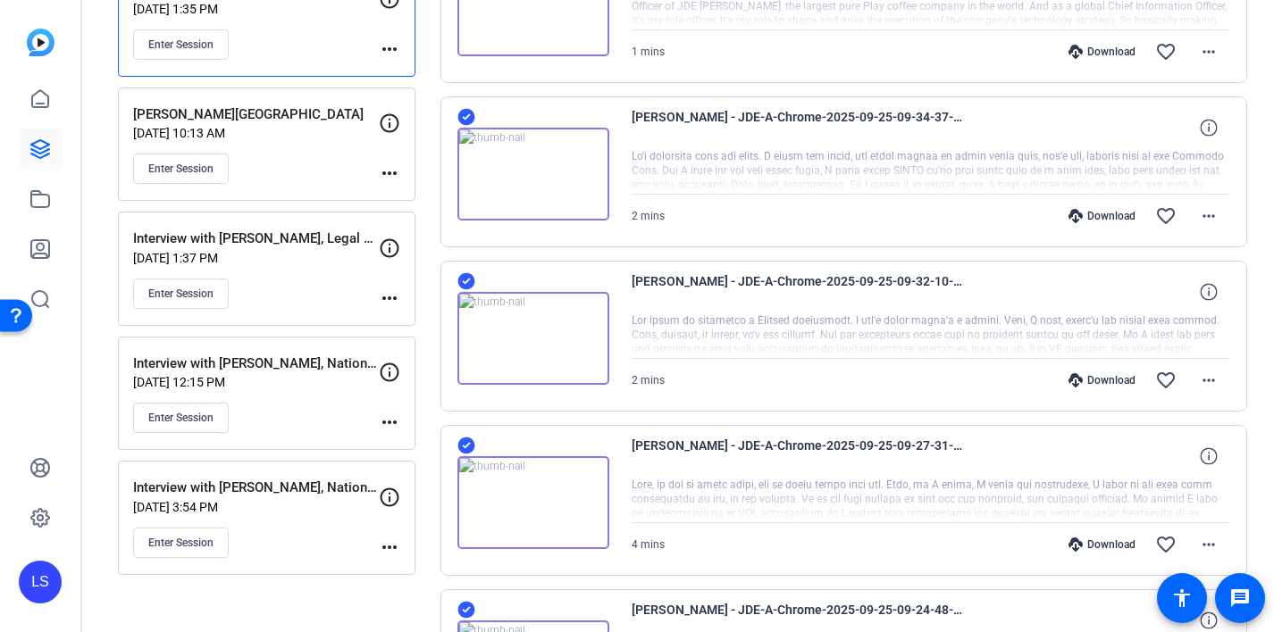
scroll to position [313, 0]
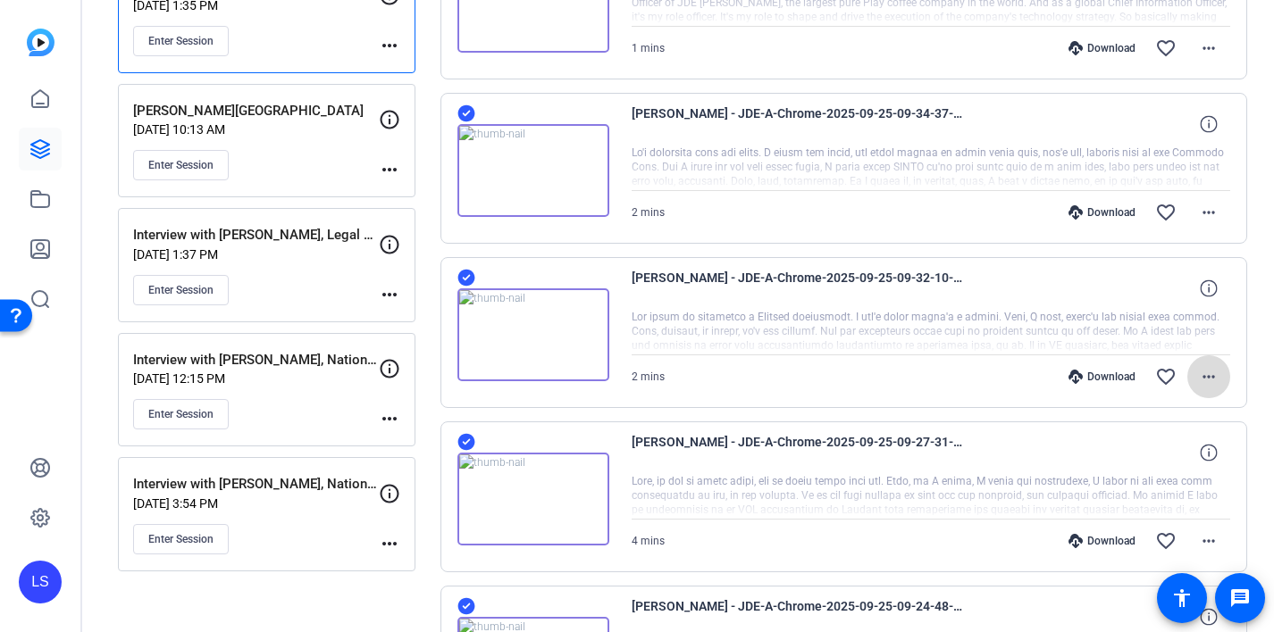
click at [1207, 381] on mat-icon "more_horiz" at bounding box center [1208, 376] width 21 height 21
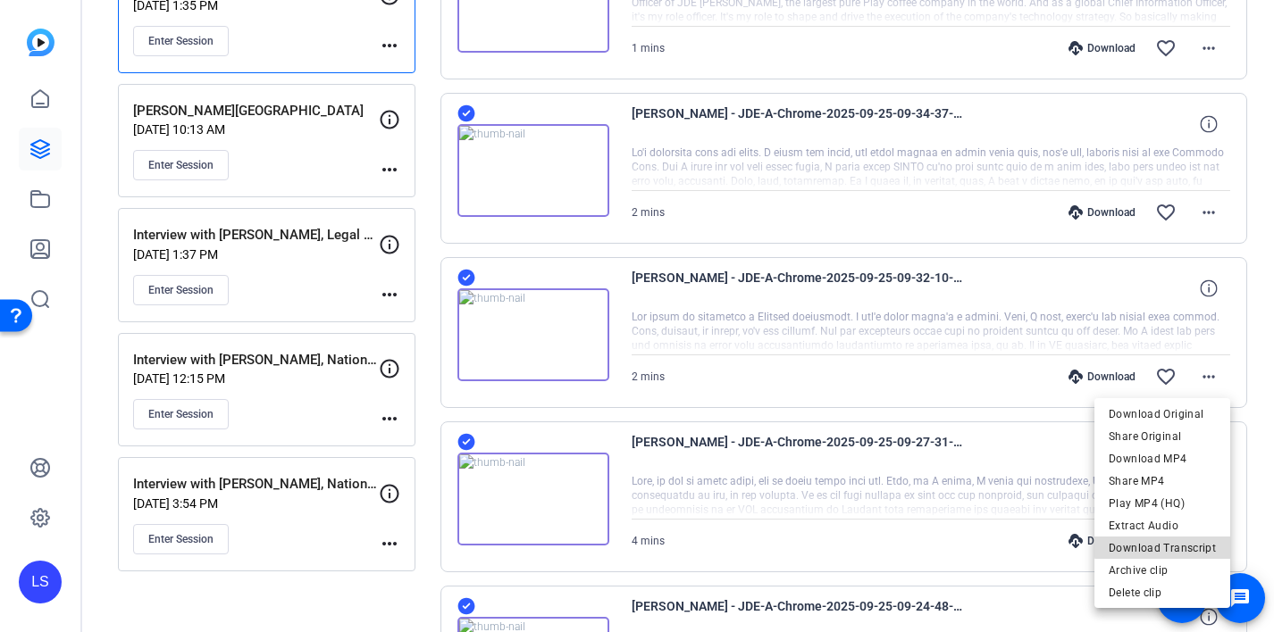
click at [1184, 539] on span "Download Transcript" at bounding box center [1161, 548] width 107 height 21
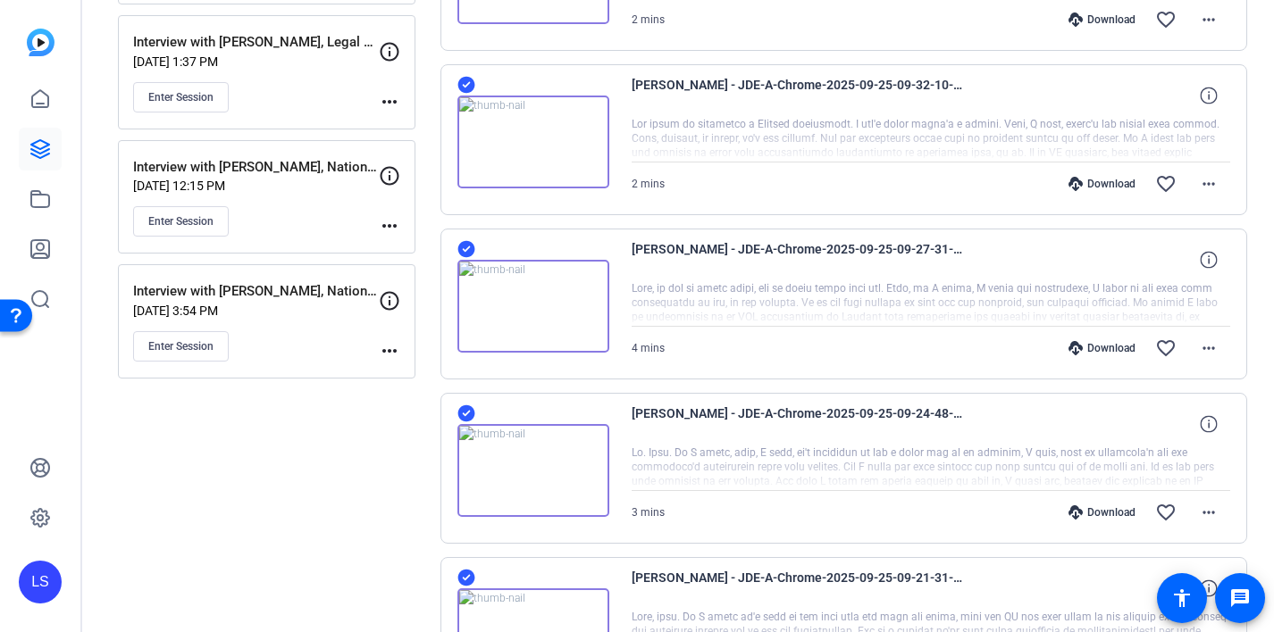
scroll to position [508, 0]
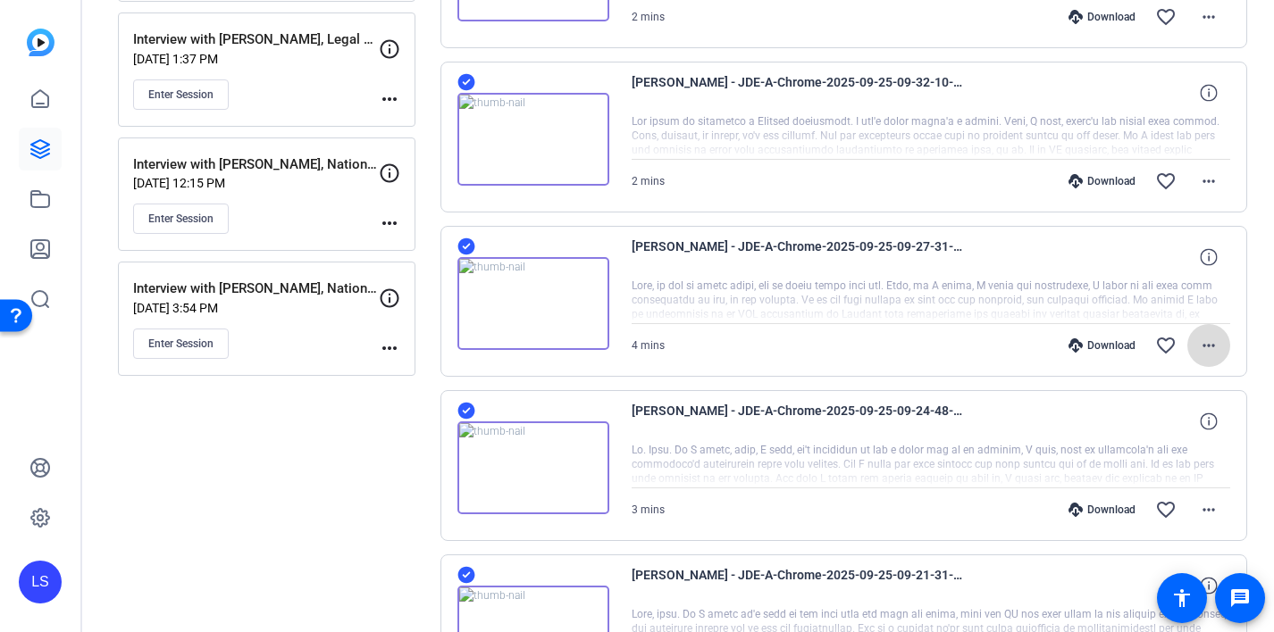
click at [1214, 350] on mat-icon "more_horiz" at bounding box center [1208, 345] width 21 height 21
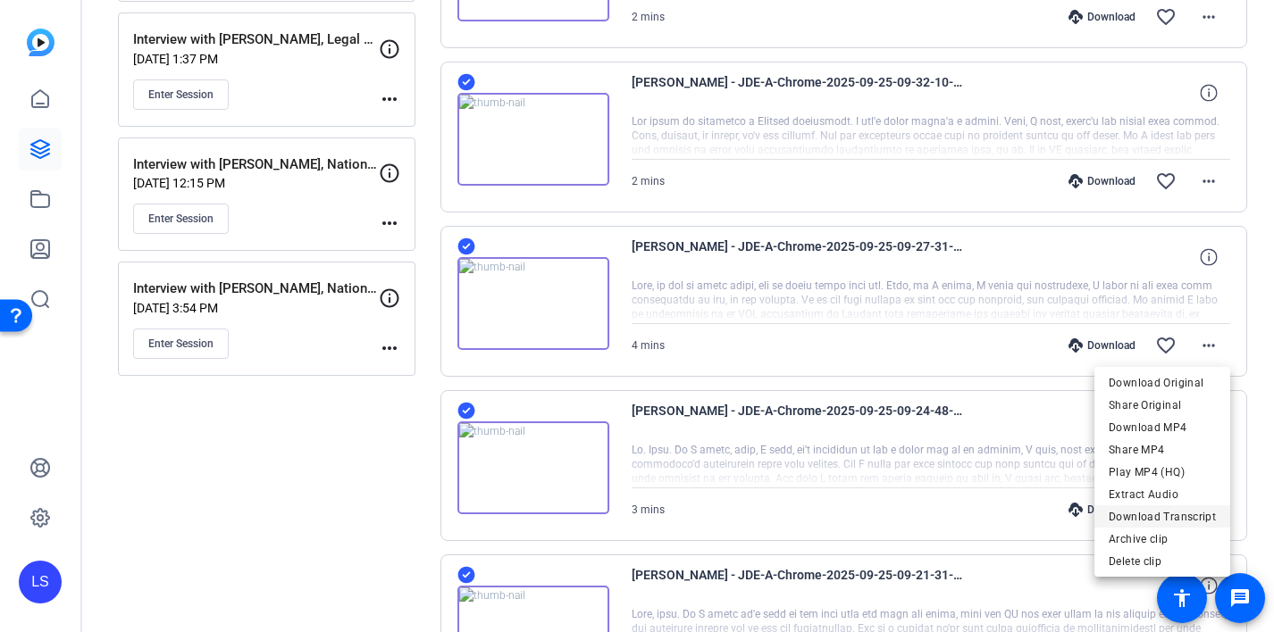
click at [1187, 515] on span "Download Transcript" at bounding box center [1161, 516] width 107 height 21
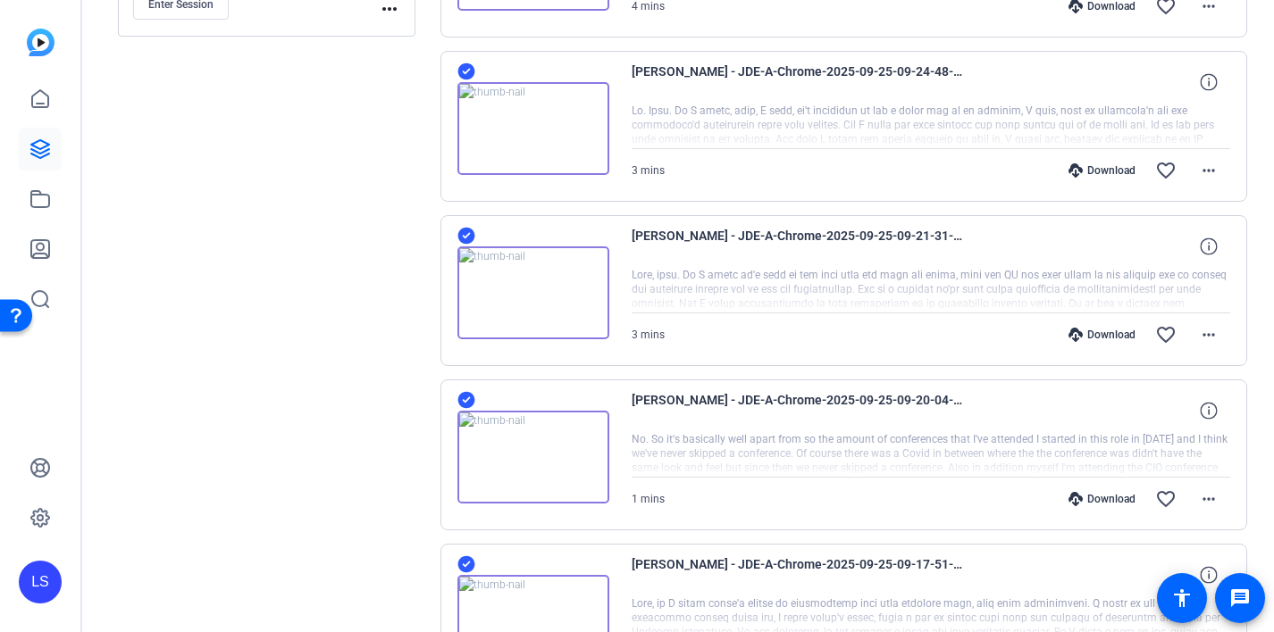
scroll to position [857, 0]
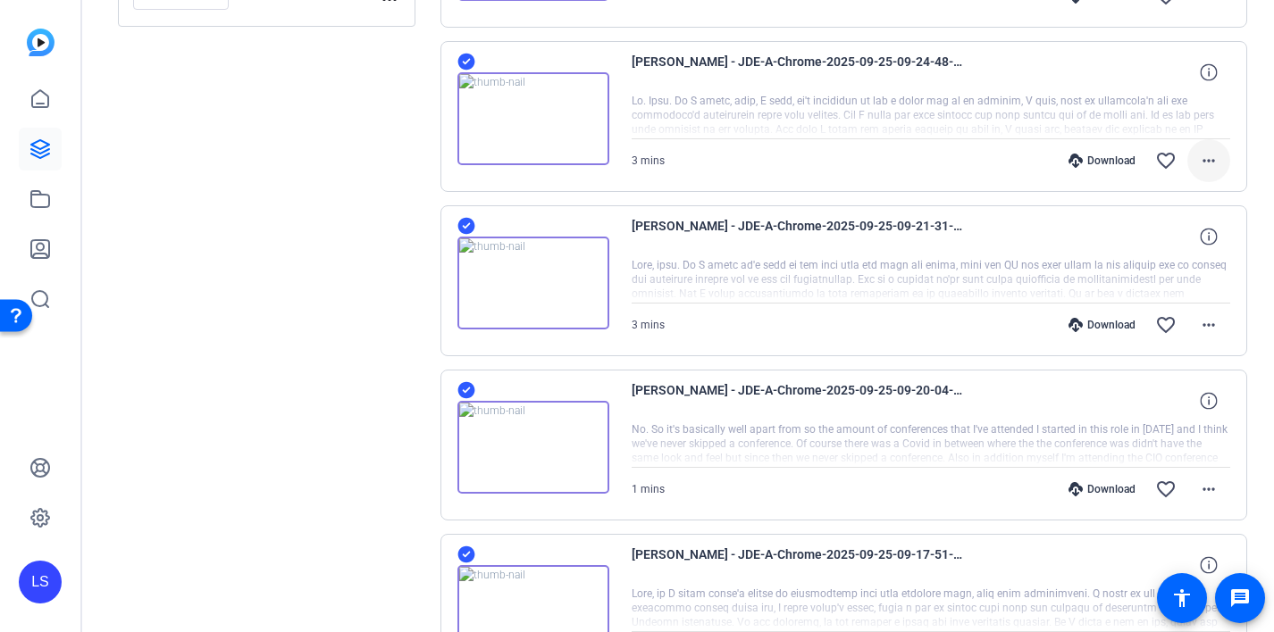
click at [1212, 159] on mat-icon "more_horiz" at bounding box center [1208, 160] width 21 height 21
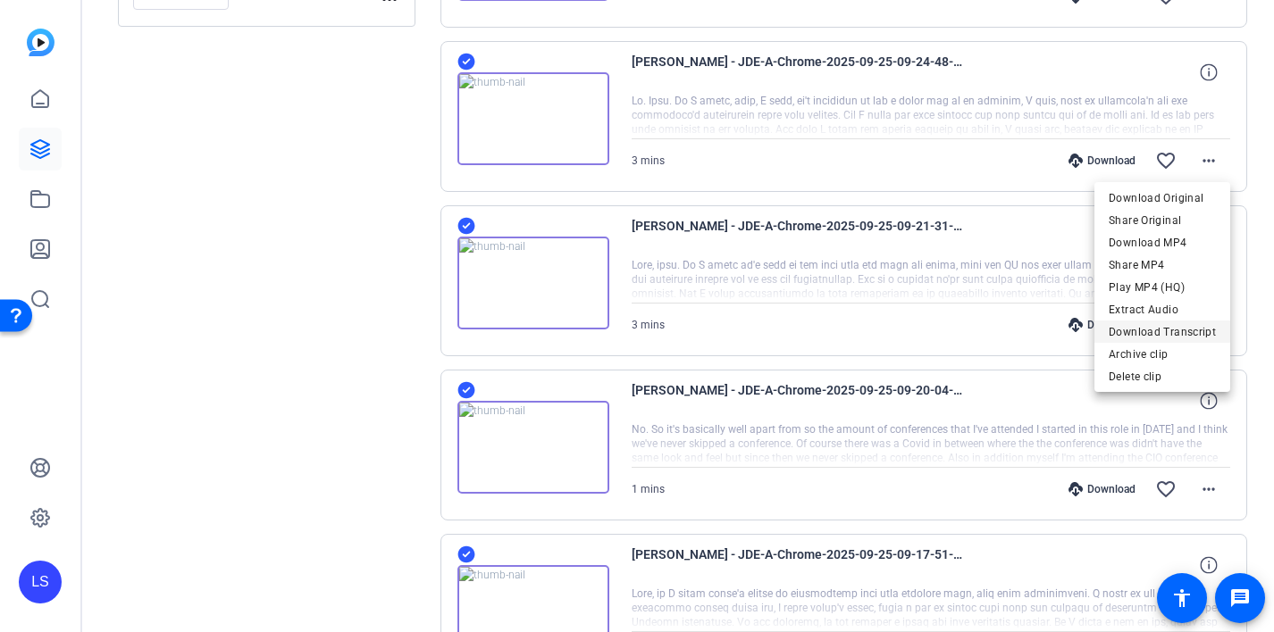
click at [1174, 324] on span "Download Transcript" at bounding box center [1161, 332] width 107 height 21
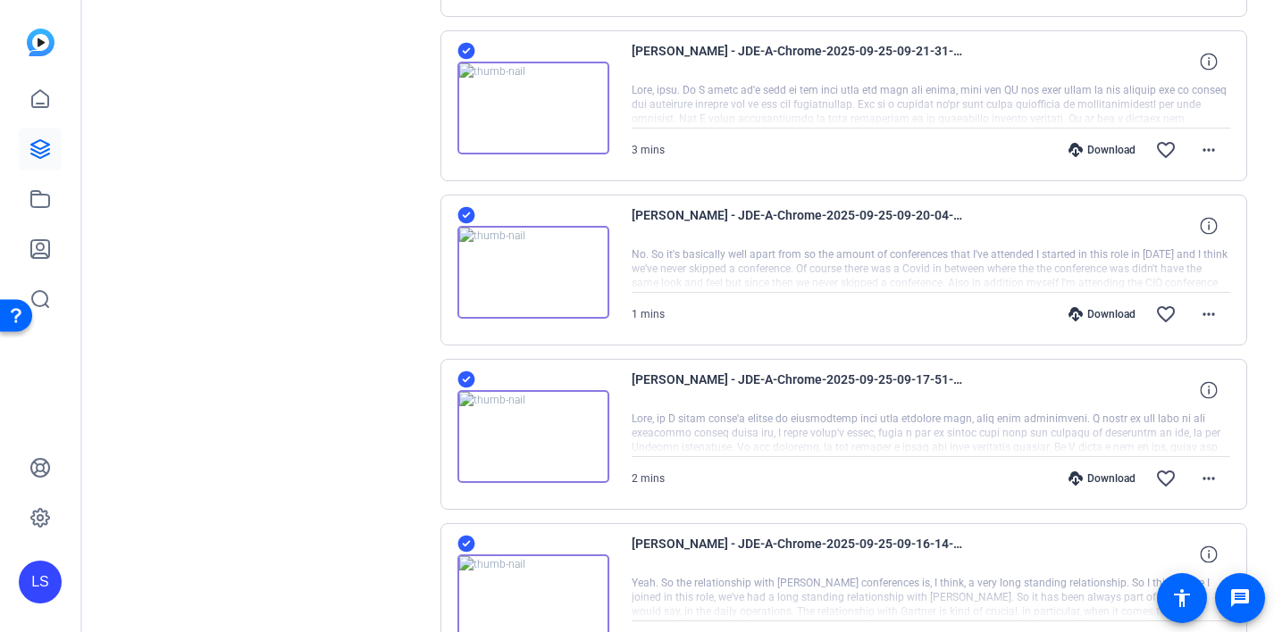
scroll to position [1034, 0]
click at [1259, 231] on div "Sessions Scripts Sessions more_horiz [PERSON_NAME] - JDE [DATE] 1:35 PM Enter S…" at bounding box center [677, 10] width 1191 height 1875
click at [1219, 151] on span at bounding box center [1208, 148] width 43 height 43
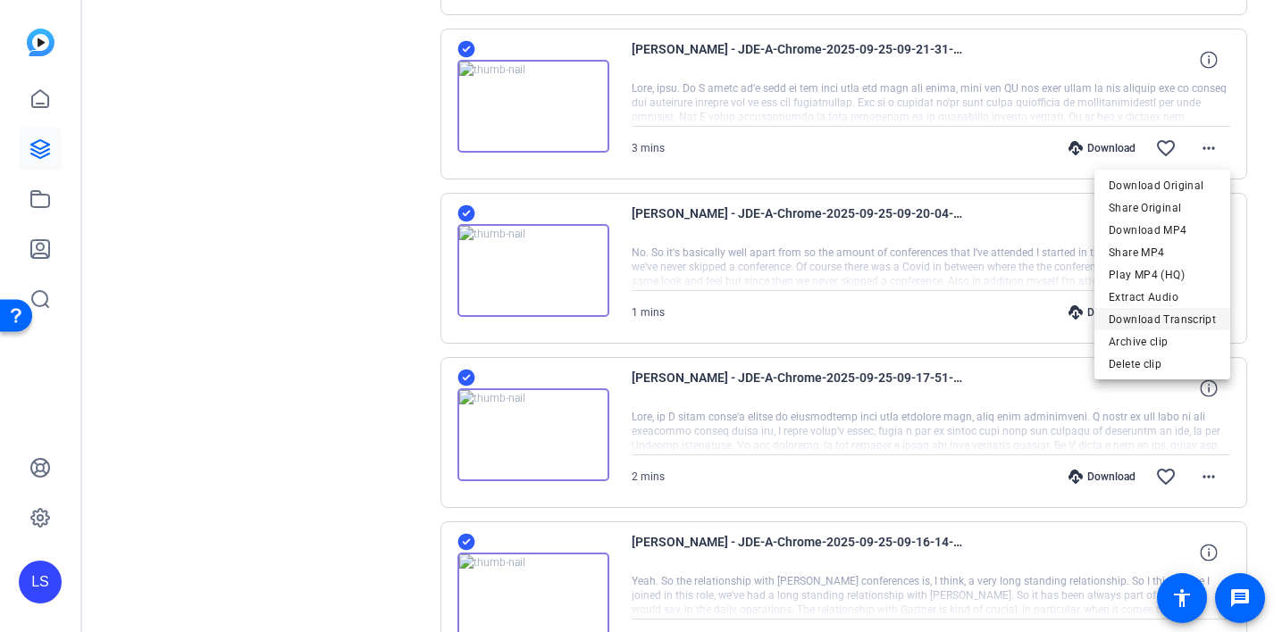
click at [1182, 321] on span "Download Transcript" at bounding box center [1161, 319] width 107 height 21
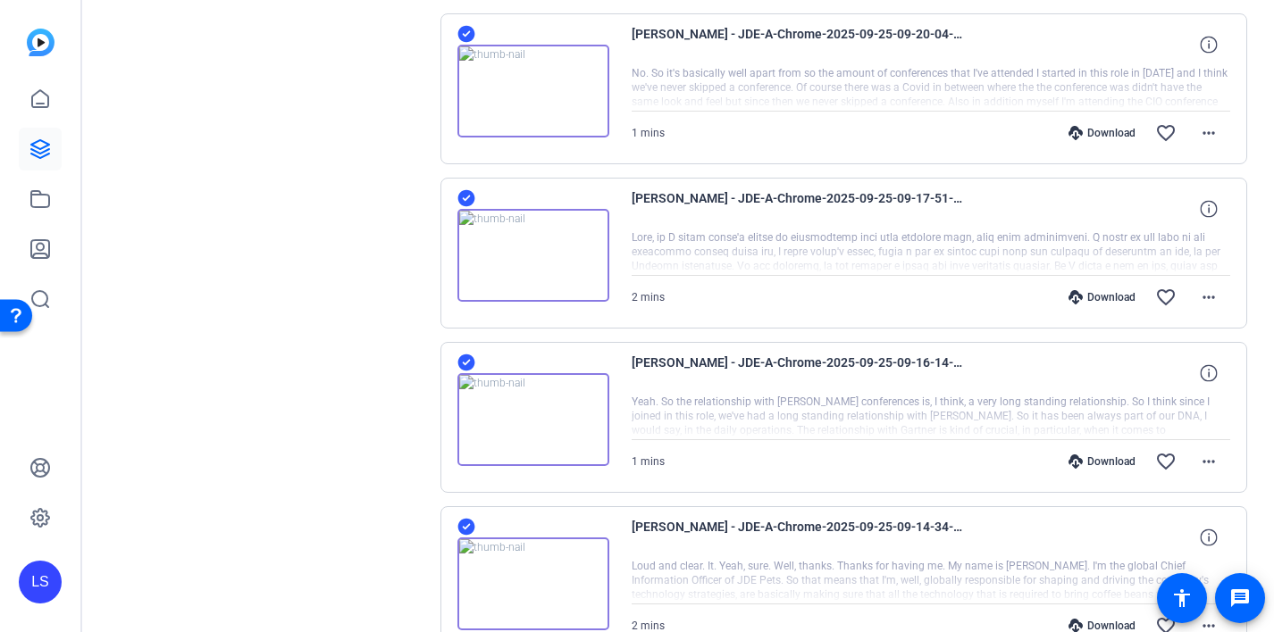
scroll to position [1216, 0]
click at [1218, 137] on mat-icon "more_horiz" at bounding box center [1208, 131] width 21 height 21
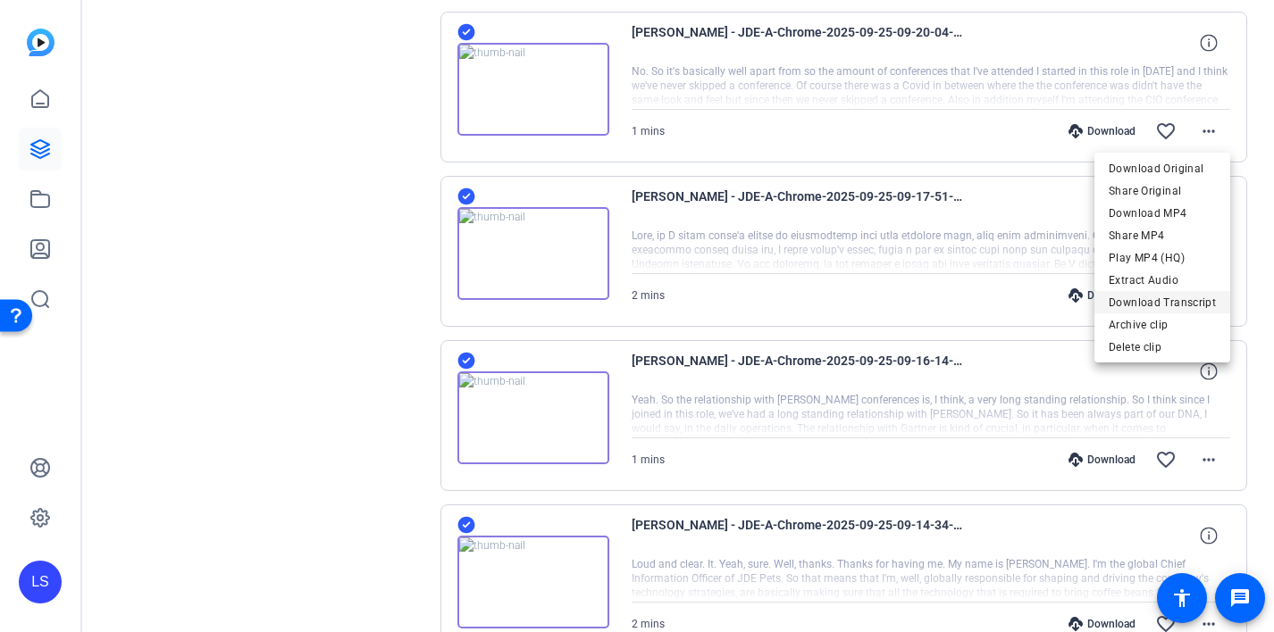
click at [1174, 304] on span "Download Transcript" at bounding box center [1161, 302] width 107 height 21
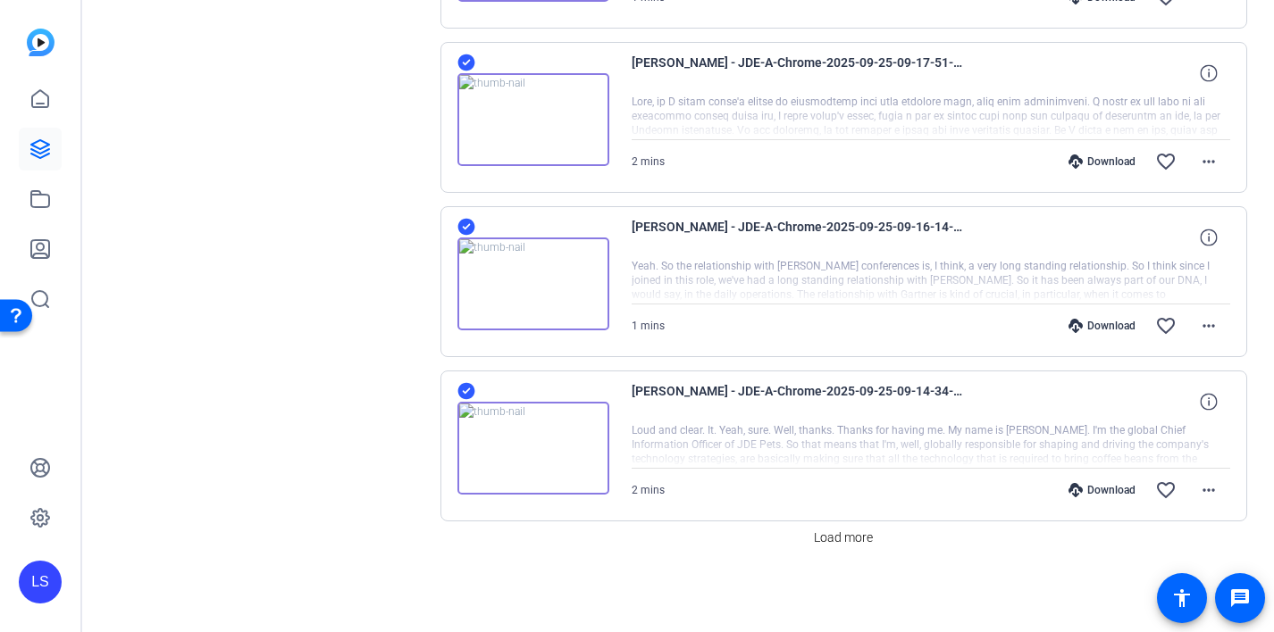
scroll to position [1350, 0]
click at [1213, 158] on mat-icon "more_horiz" at bounding box center [1208, 160] width 21 height 21
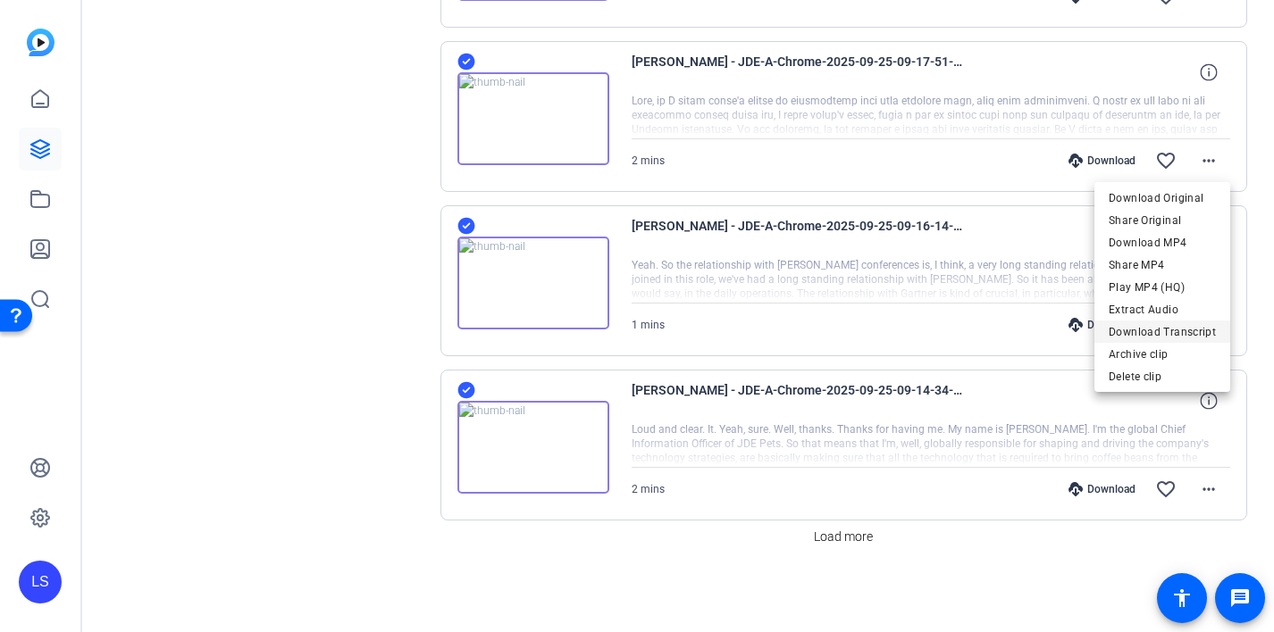
click at [1182, 328] on span "Download Transcript" at bounding box center [1161, 332] width 107 height 21
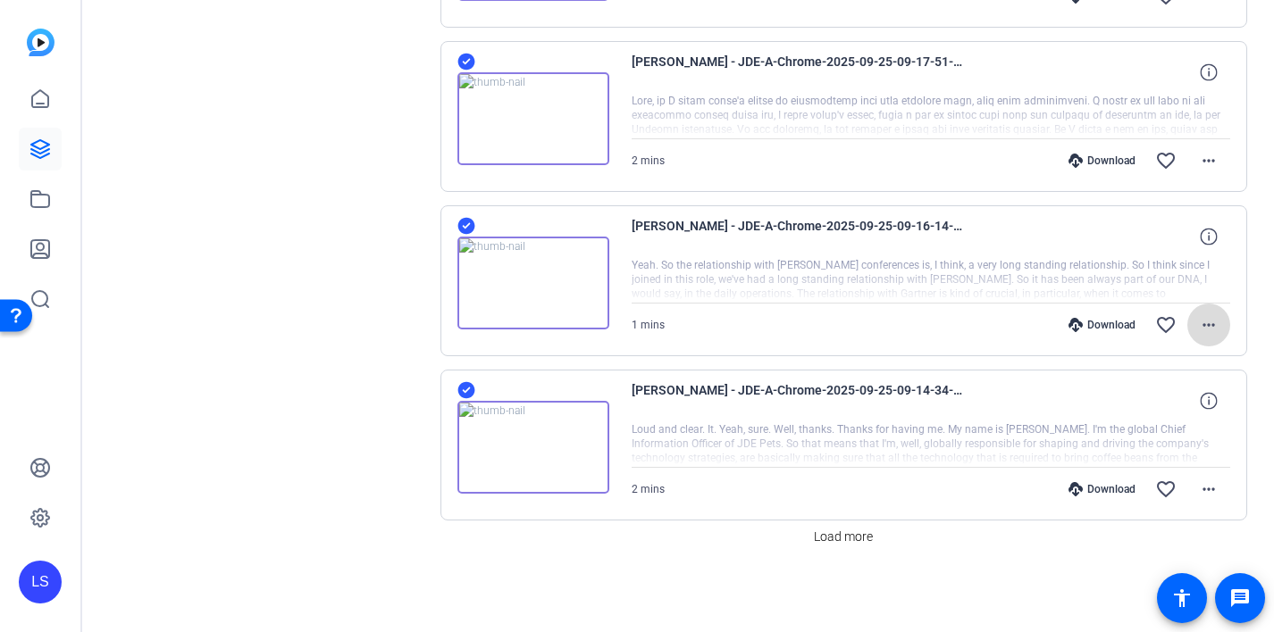
click at [1207, 322] on mat-icon "more_horiz" at bounding box center [1208, 324] width 21 height 21
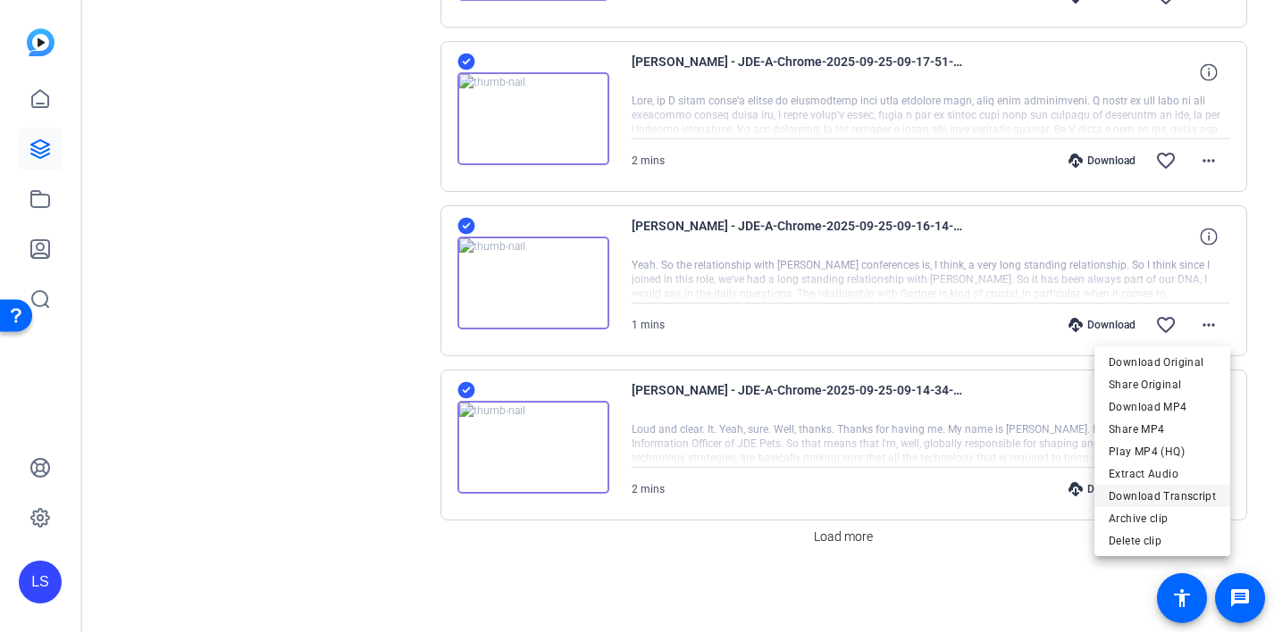
click at [1181, 500] on span "Download Transcript" at bounding box center [1161, 496] width 107 height 21
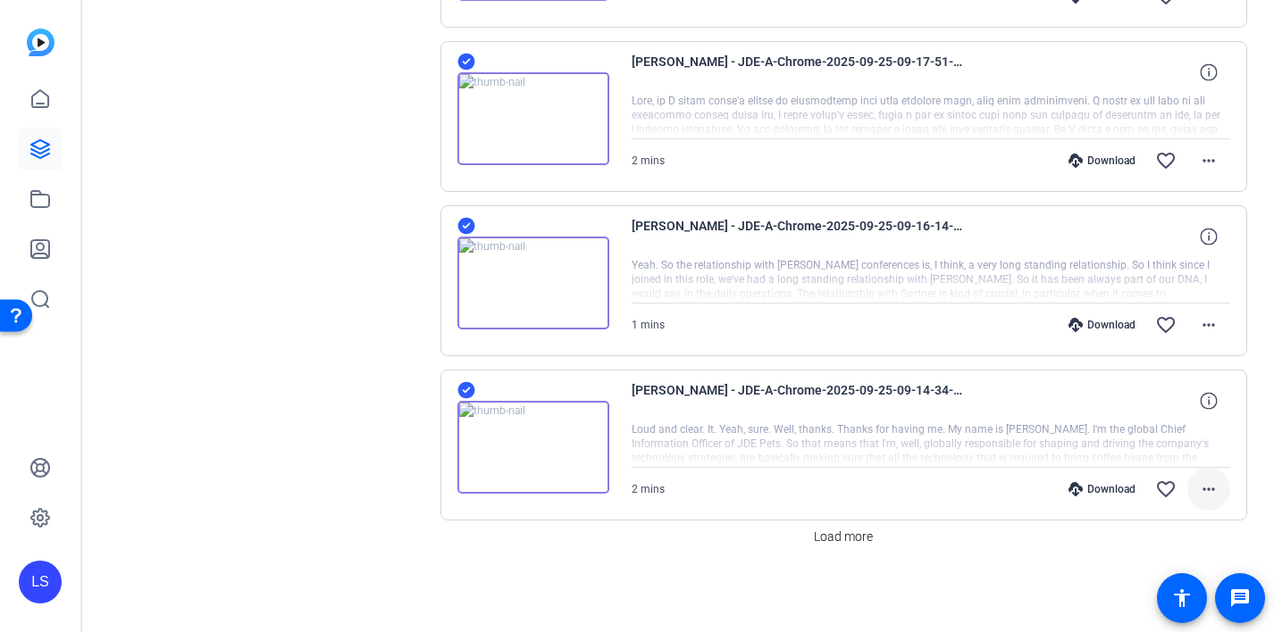
click at [1207, 490] on mat-icon "more_horiz" at bounding box center [1208, 489] width 21 height 21
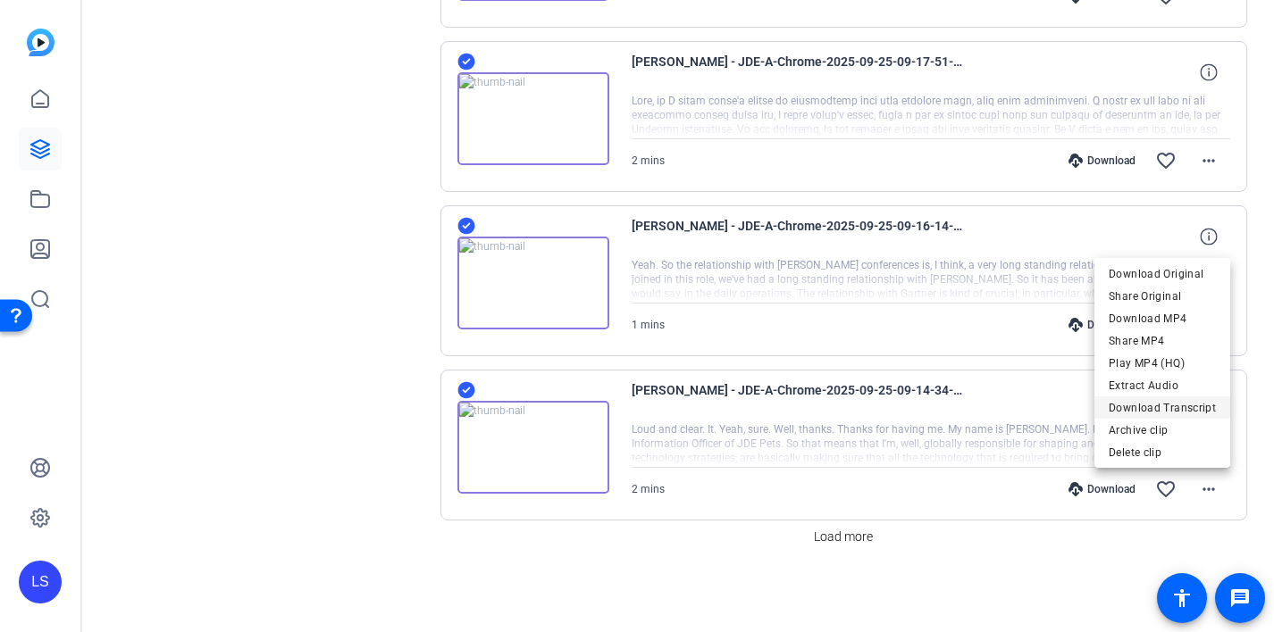
click at [1184, 401] on span "Download Transcript" at bounding box center [1161, 407] width 107 height 21
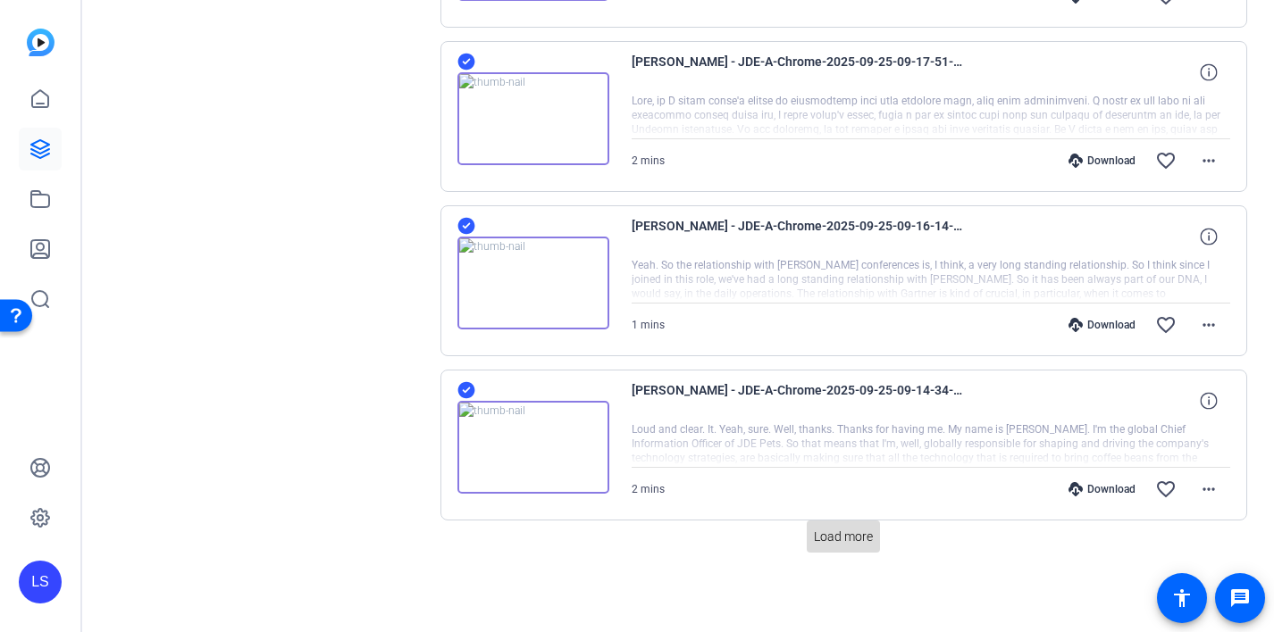
click at [848, 532] on span "Load more" at bounding box center [843, 537] width 59 height 19
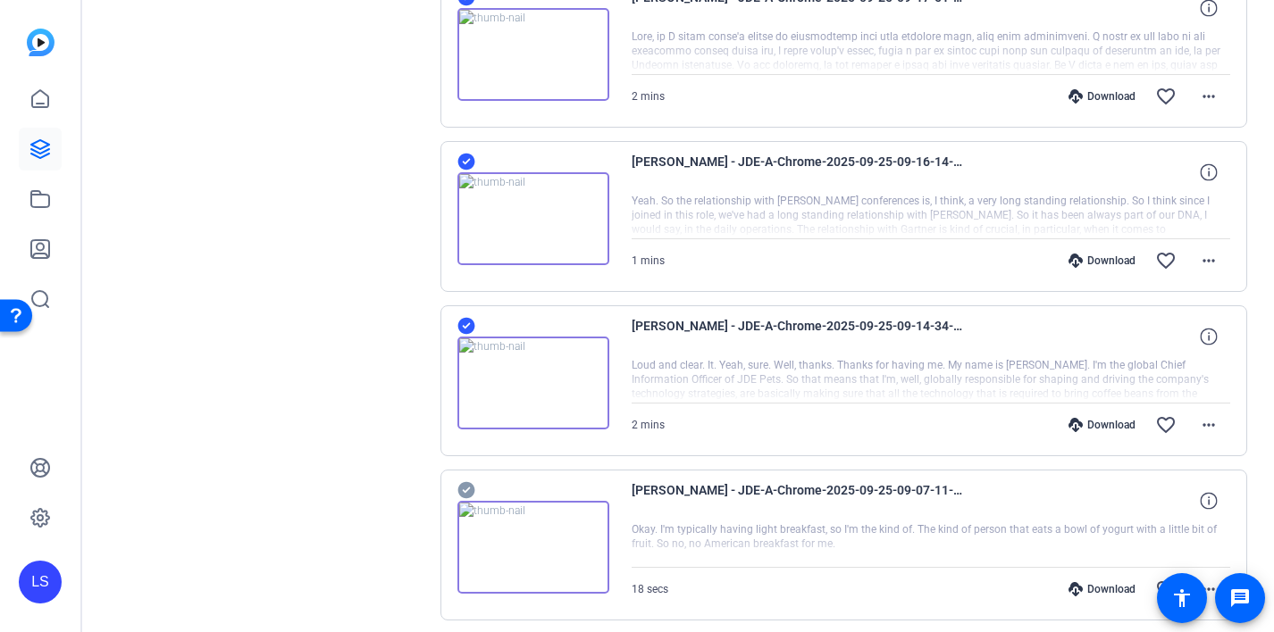
scroll to position [1483, 0]
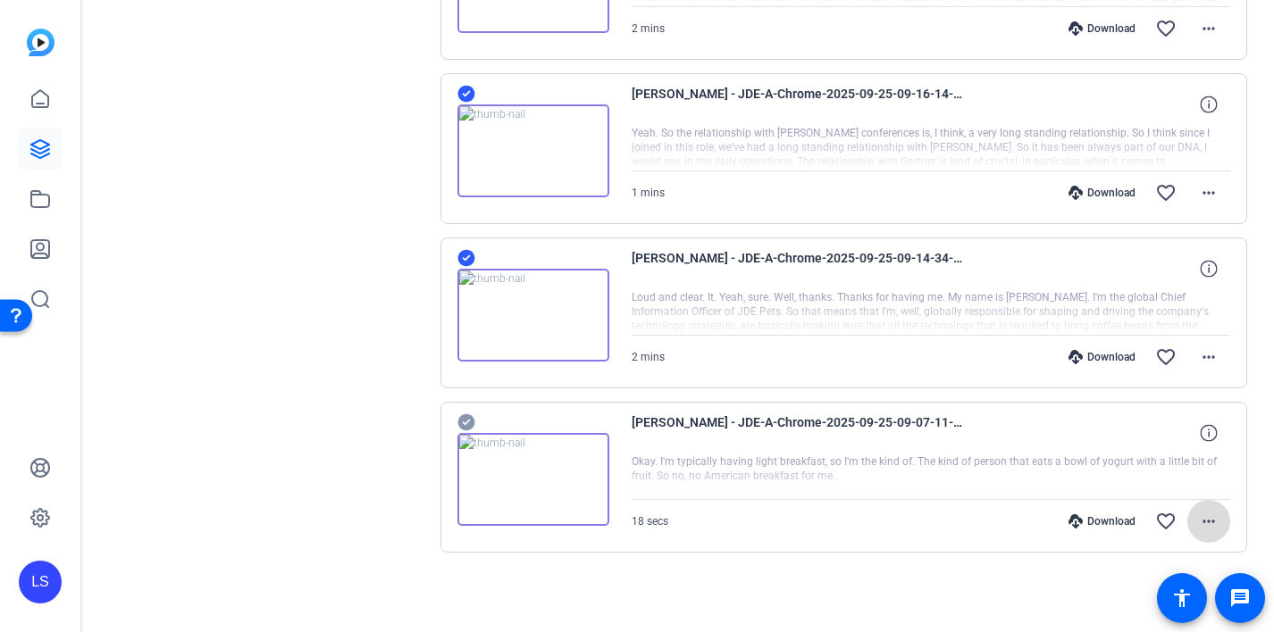
click at [1201, 525] on mat-icon "more_horiz" at bounding box center [1208, 521] width 21 height 21
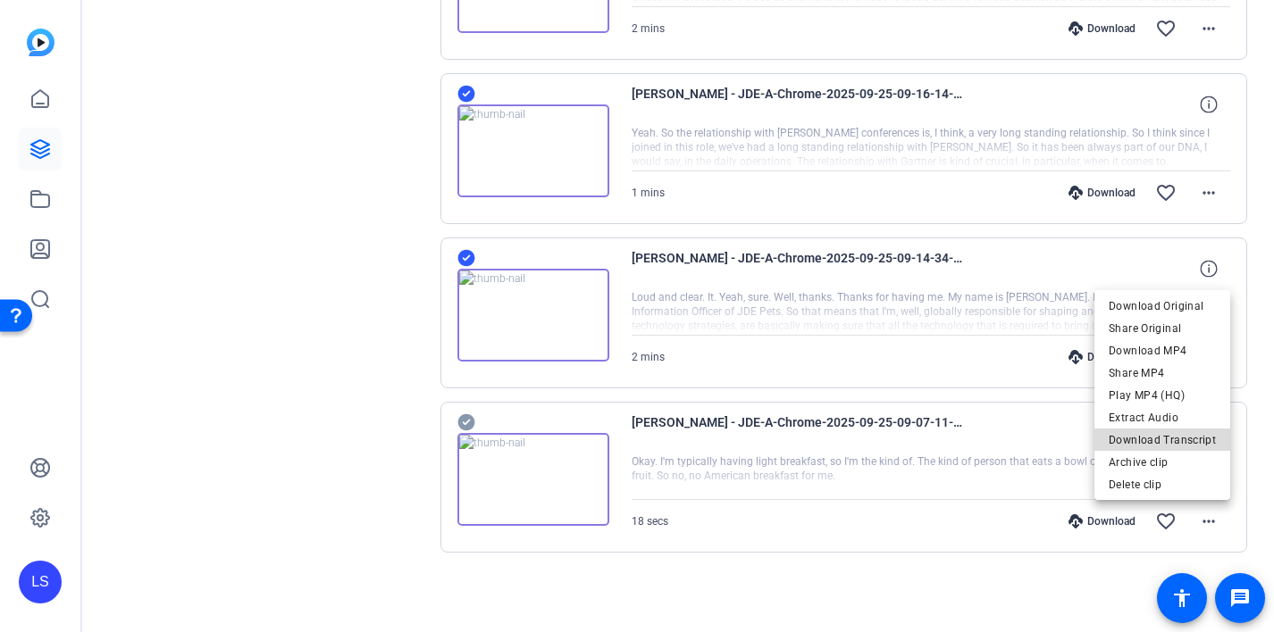
click at [1184, 447] on span "Download Transcript" at bounding box center [1161, 440] width 107 height 21
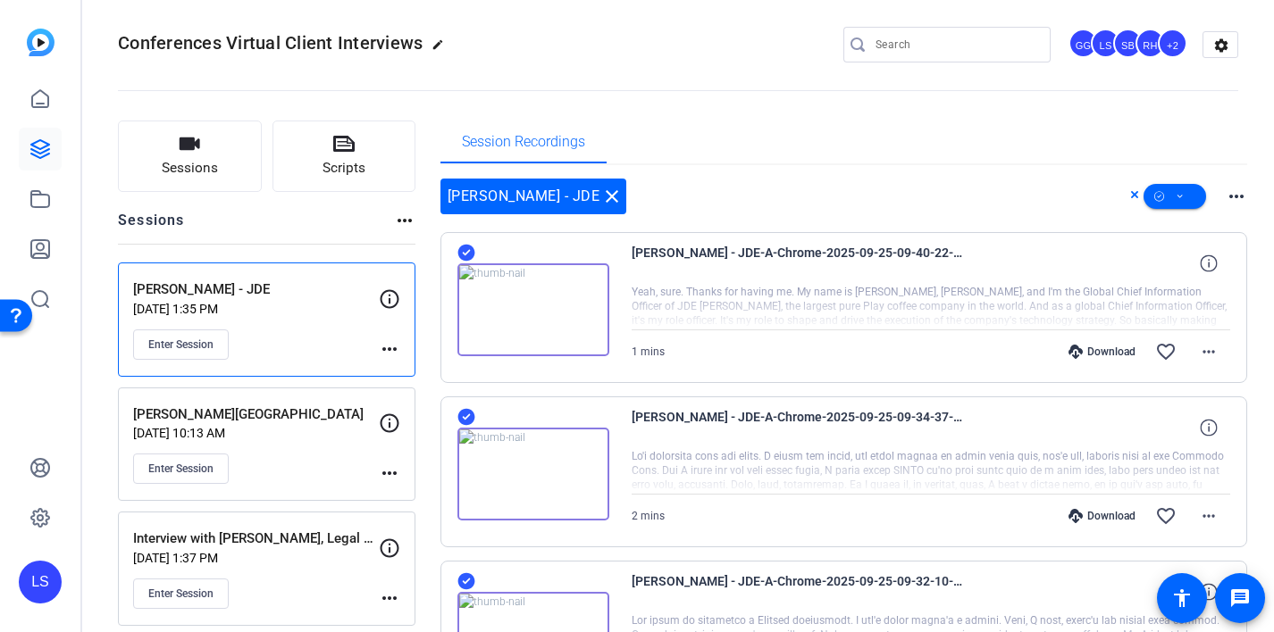
scroll to position [0, 0]
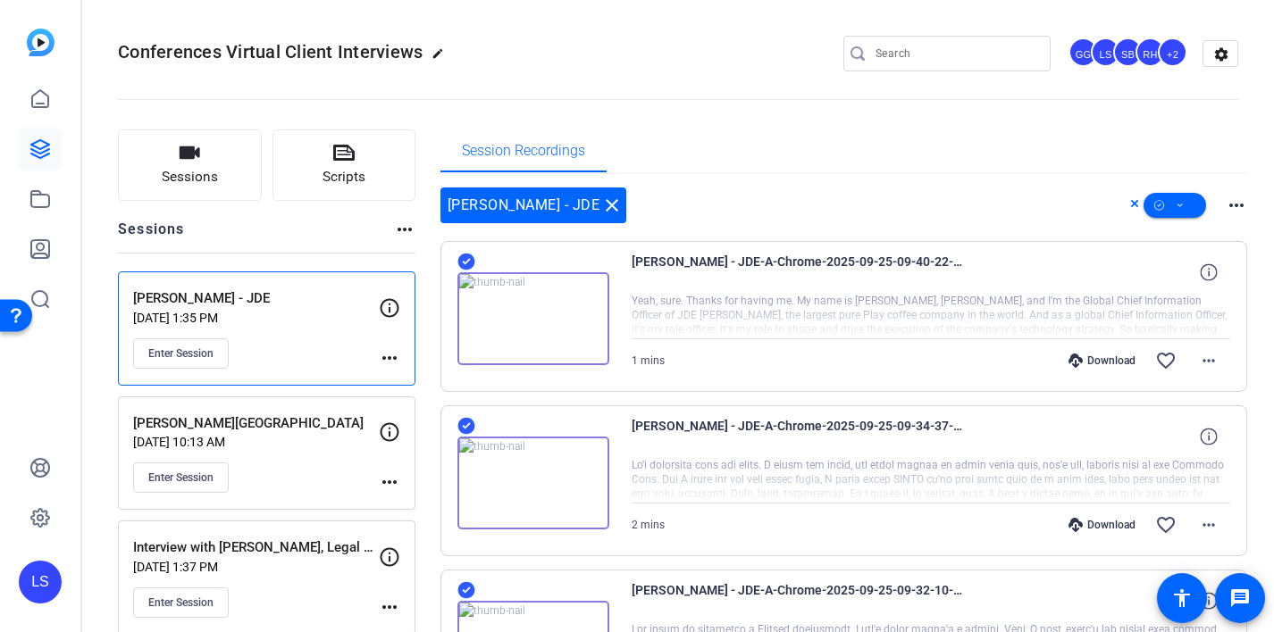
click at [1138, 204] on icon at bounding box center [1134, 203] width 9 height 21
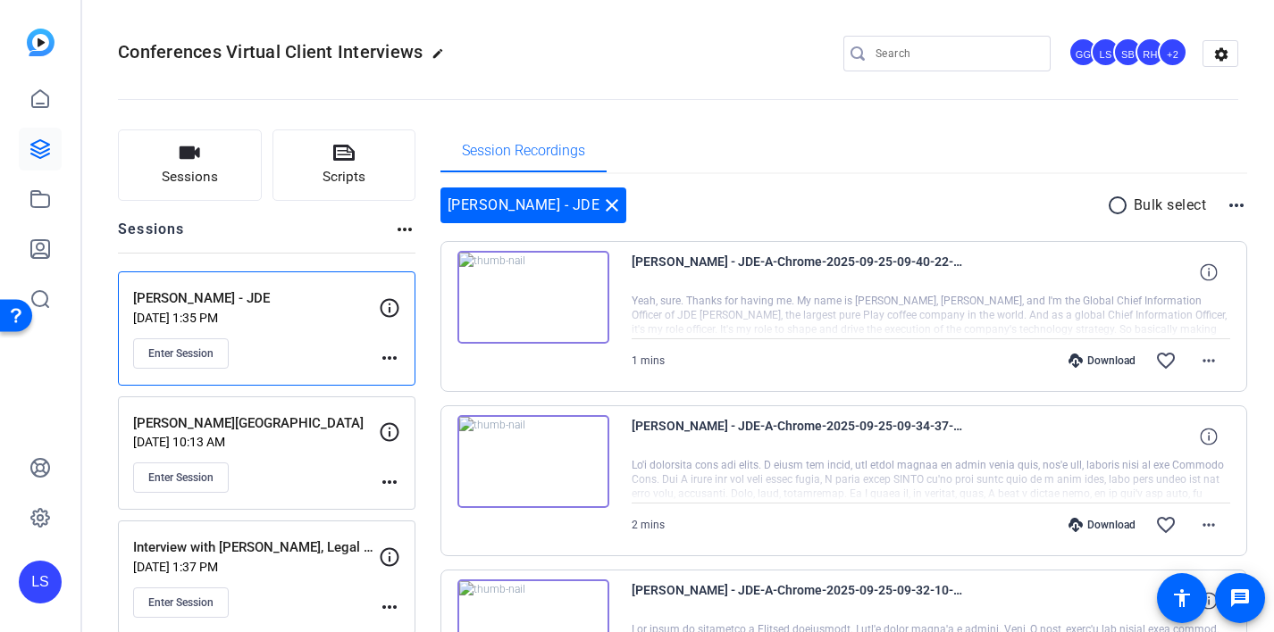
click at [1120, 206] on mat-icon "radio_button_unchecked" at bounding box center [1120, 205] width 27 height 21
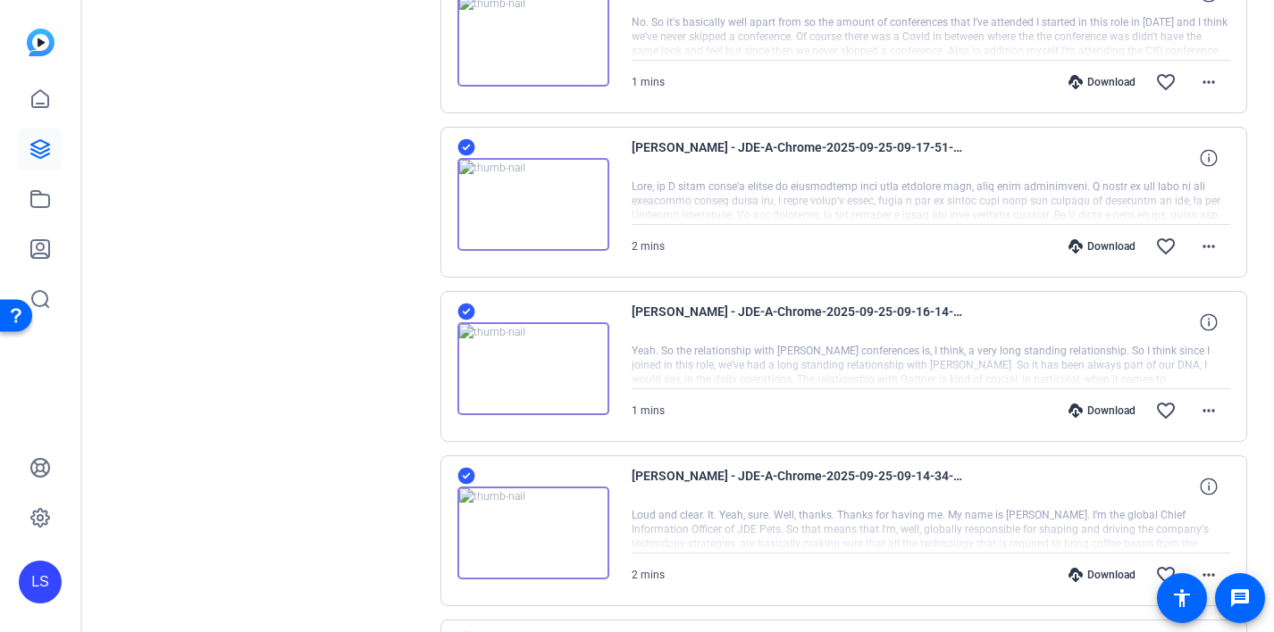
scroll to position [1483, 0]
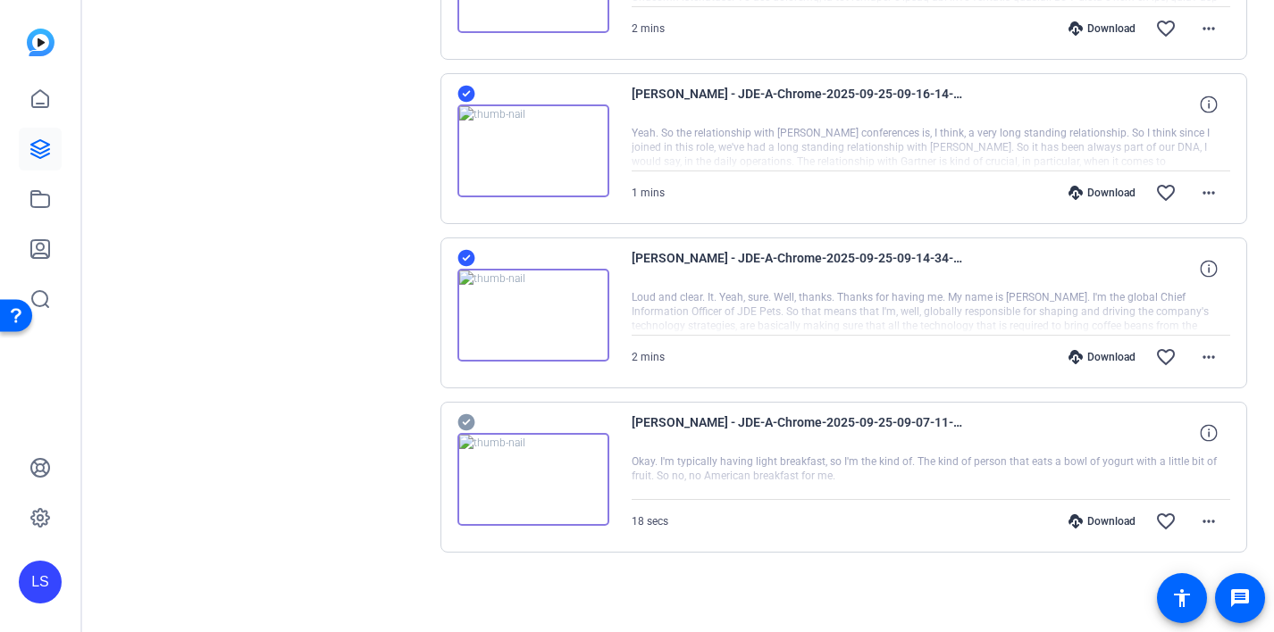
click at [465, 421] on icon at bounding box center [465, 422] width 17 height 17
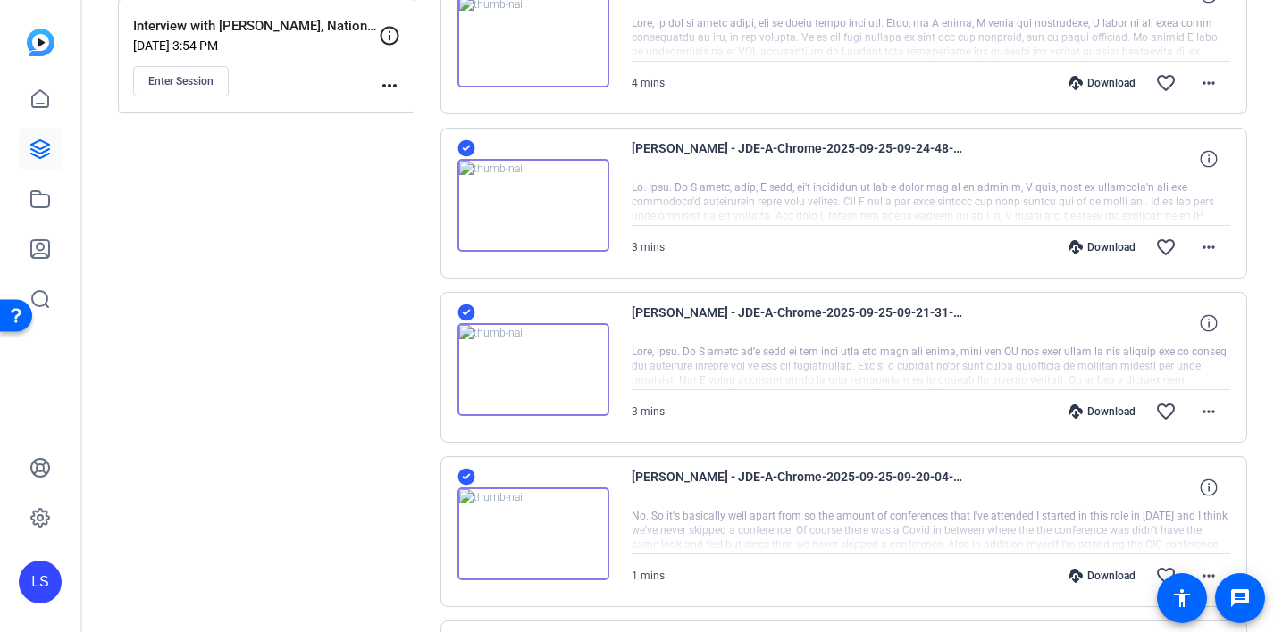
scroll to position [0, 0]
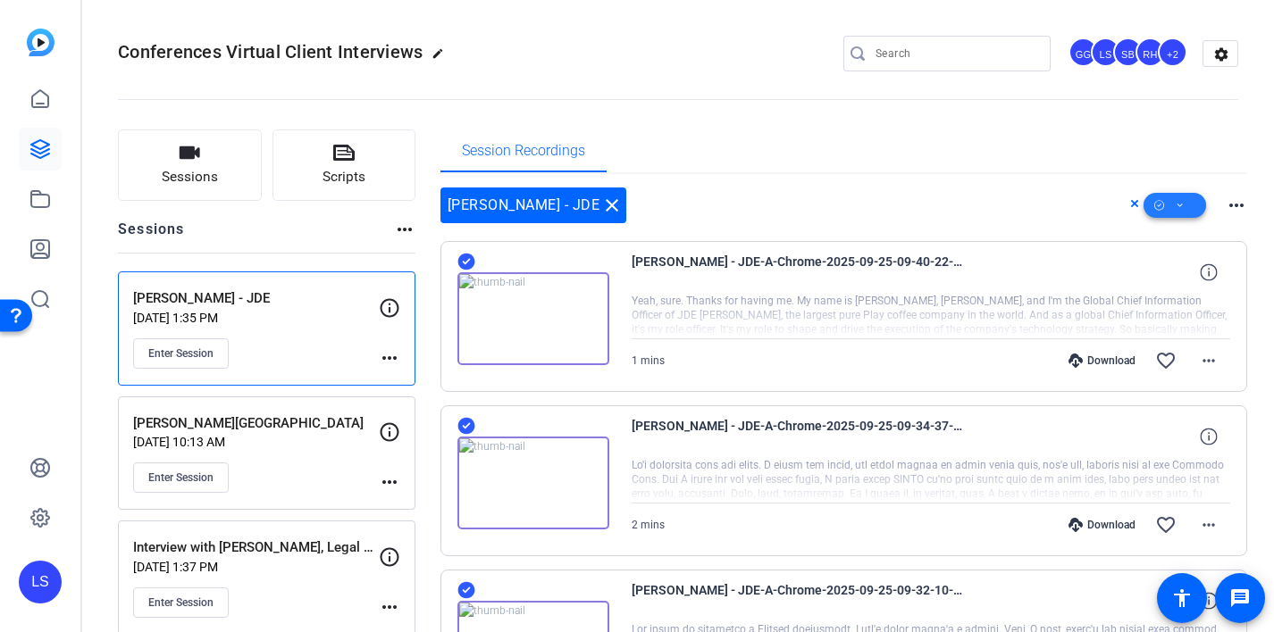
click at [1189, 204] on span at bounding box center [1174, 205] width 63 height 43
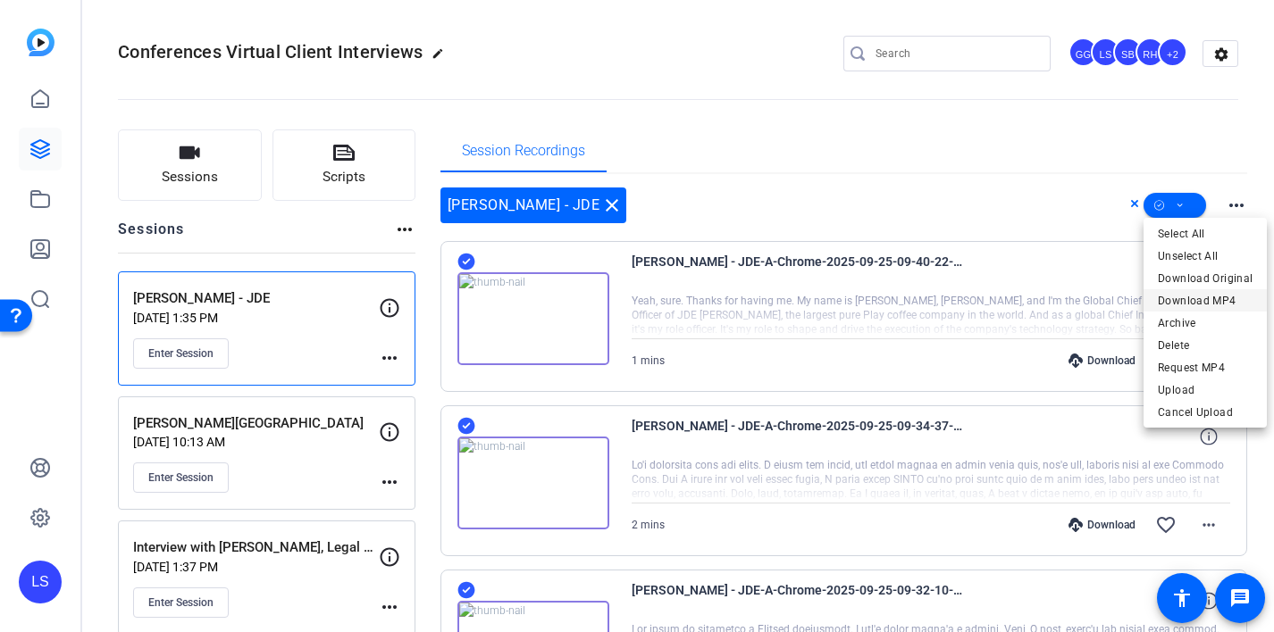
click at [1190, 297] on span "Download MP4" at bounding box center [1204, 300] width 95 height 21
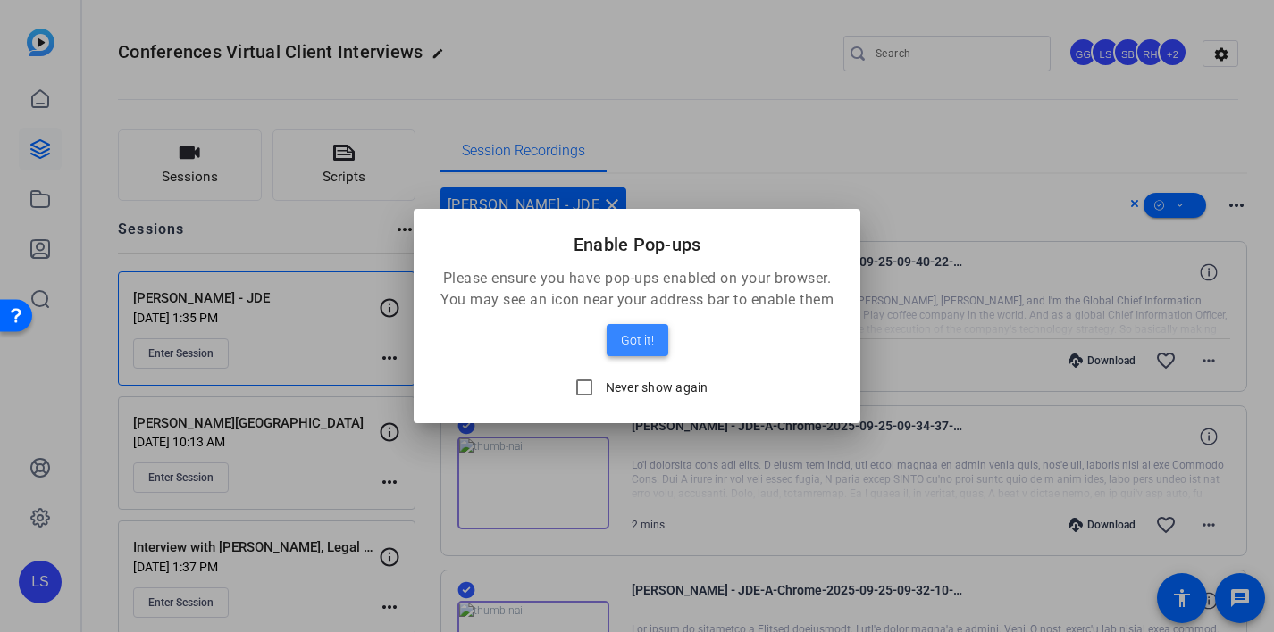
click at [644, 340] on span "Got it!" at bounding box center [637, 340] width 33 height 21
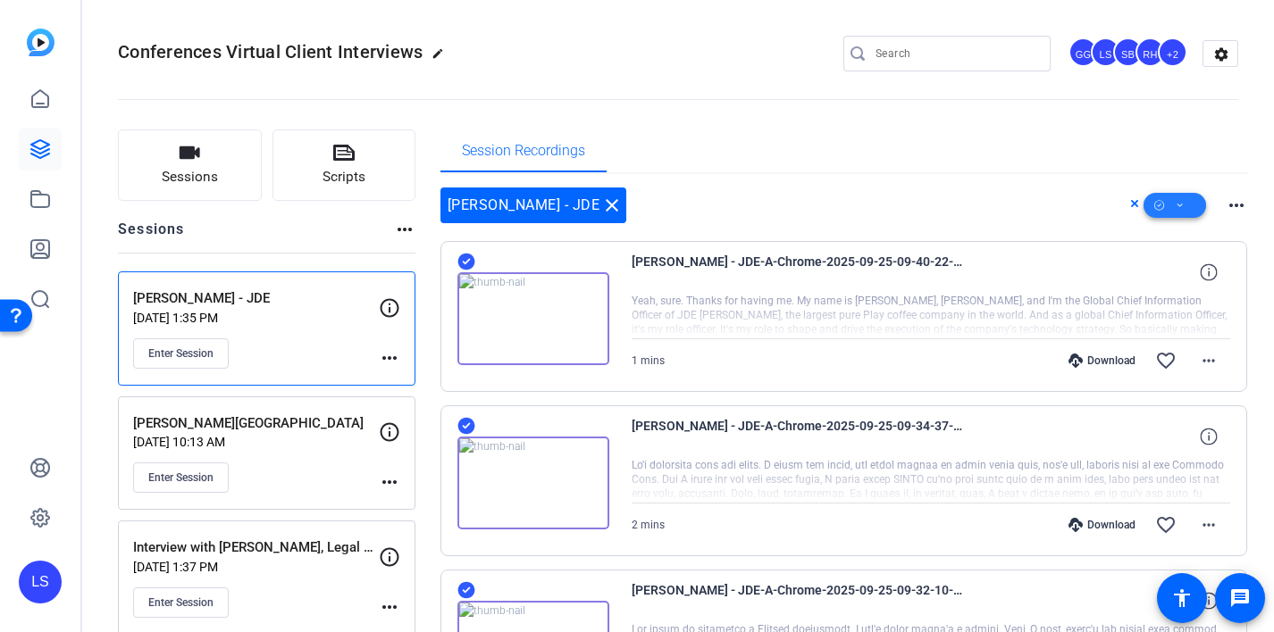
click at [1175, 208] on icon at bounding box center [1179, 206] width 9 height 22
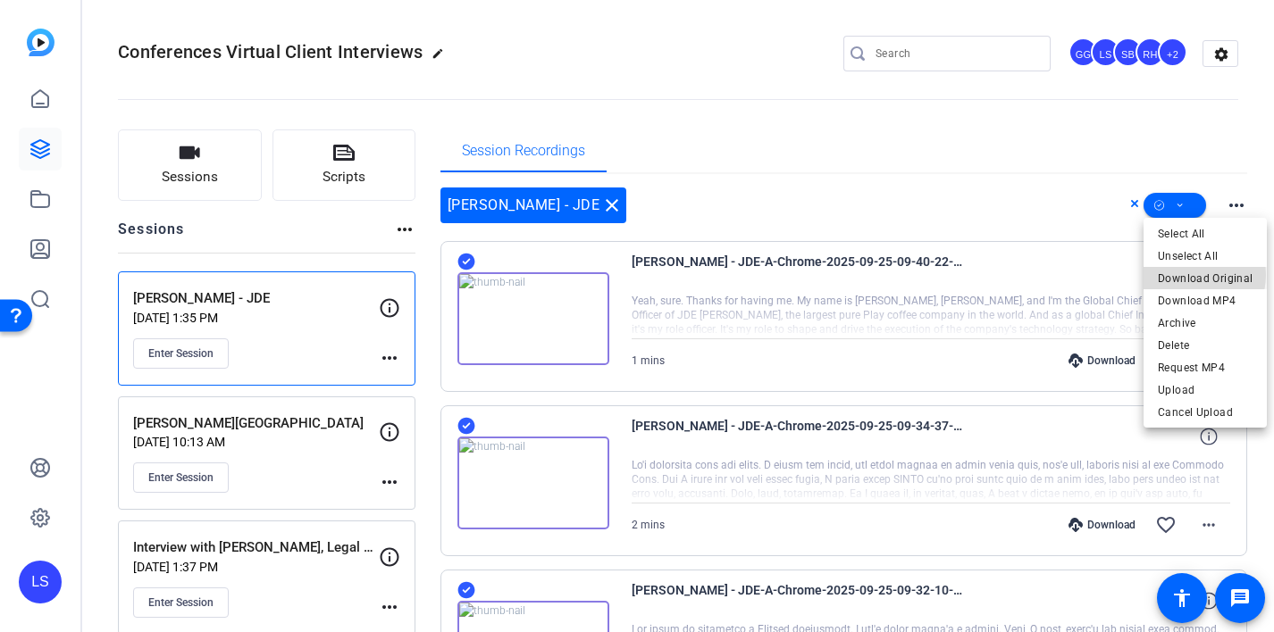
click at [1191, 275] on span "Download Original" at bounding box center [1204, 278] width 95 height 21
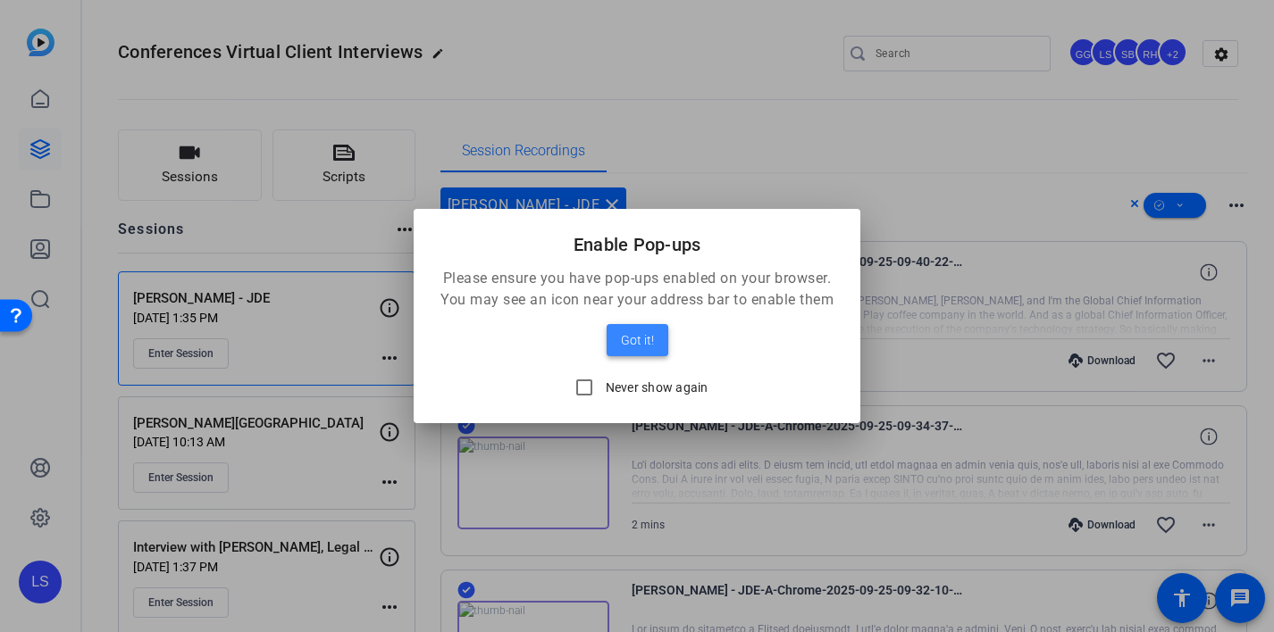
click at [639, 337] on span "Got it!" at bounding box center [637, 340] width 33 height 21
